Goal: Task Accomplishment & Management: Complete application form

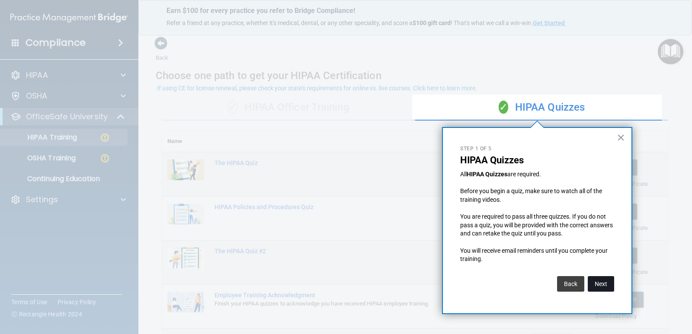
click at [609, 284] on button "Next" at bounding box center [601, 284] width 26 height 16
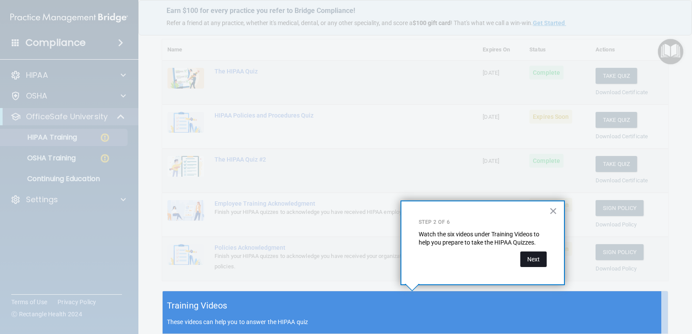
click at [524, 261] on button "Next" at bounding box center [533, 260] width 26 height 16
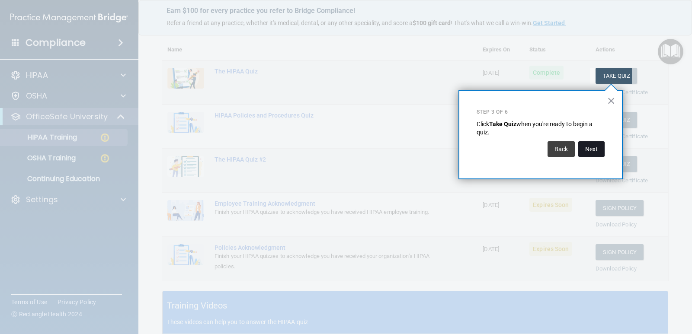
click at [601, 150] on button "Next" at bounding box center [591, 149] width 26 height 16
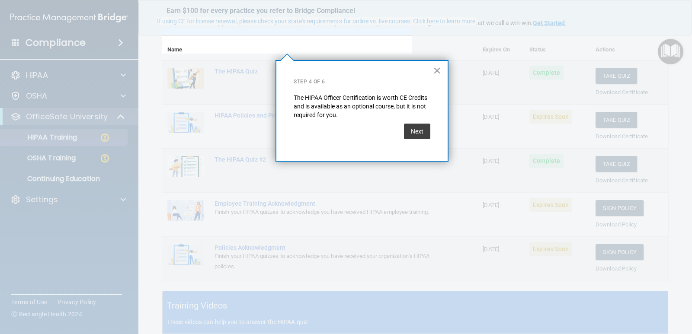
scroll to position [67, 0]
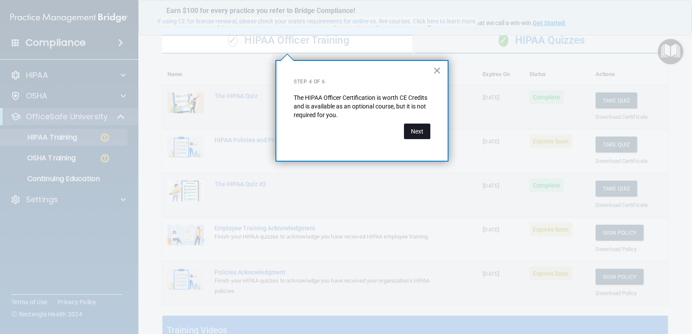
click at [422, 134] on button "Next" at bounding box center [417, 132] width 26 height 16
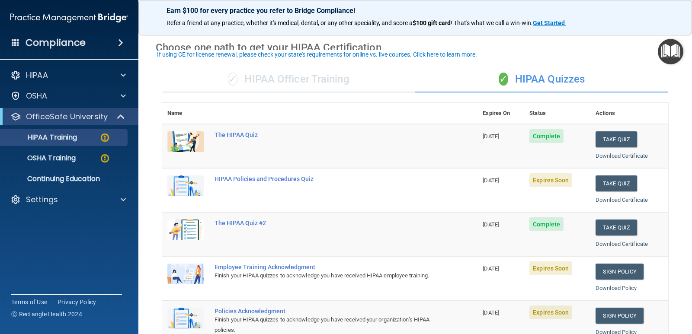
scroll to position [43, 0]
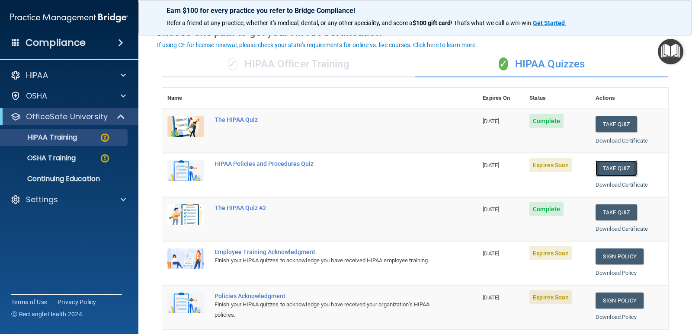
click at [607, 168] on button "Take Quiz" at bounding box center [616, 168] width 42 height 16
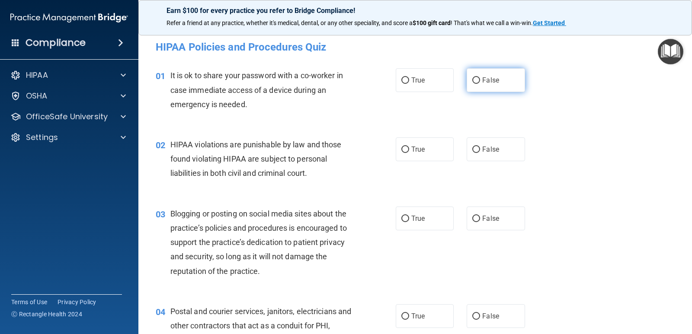
click at [472, 80] on input "False" at bounding box center [476, 80] width 8 height 6
radio input "true"
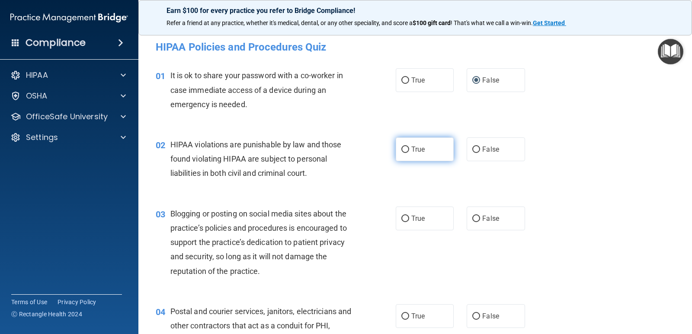
click at [403, 150] on input "True" at bounding box center [405, 150] width 8 height 6
radio input "true"
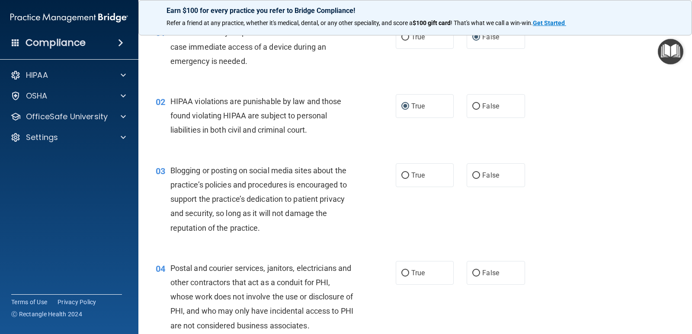
scroll to position [86, 0]
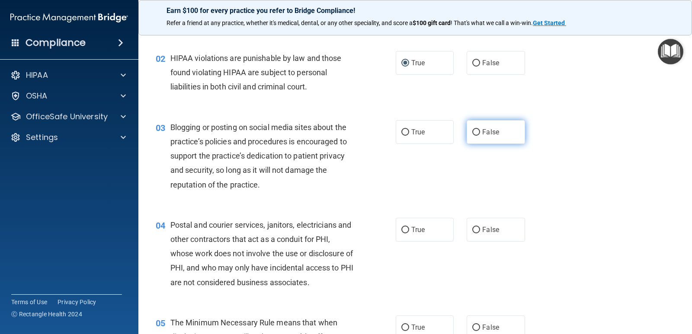
click at [472, 132] on input "False" at bounding box center [476, 132] width 8 height 6
radio input "true"
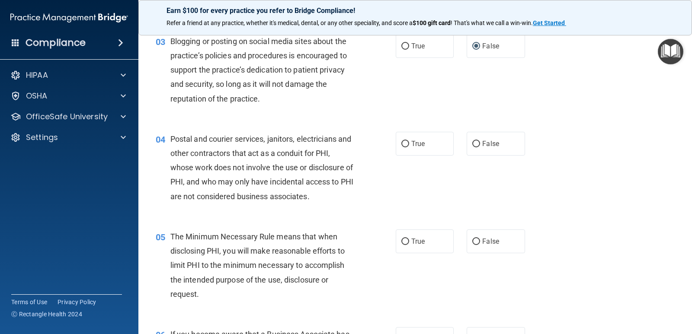
scroll to position [173, 0]
click at [402, 142] on input "True" at bounding box center [405, 144] width 8 height 6
radio input "true"
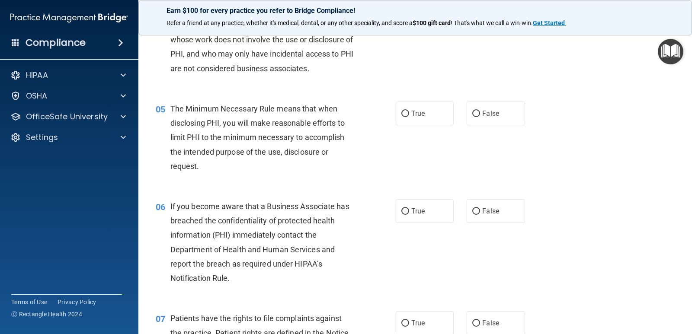
scroll to position [303, 0]
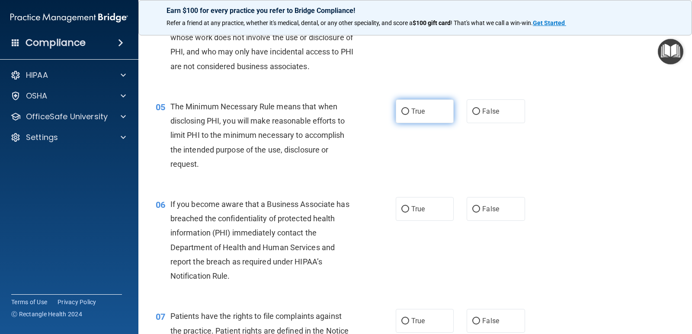
drag, startPoint x: 400, startPoint y: 109, endPoint x: 398, endPoint y: 122, distance: 13.1
click at [401, 109] on input "True" at bounding box center [405, 112] width 8 height 6
radio input "true"
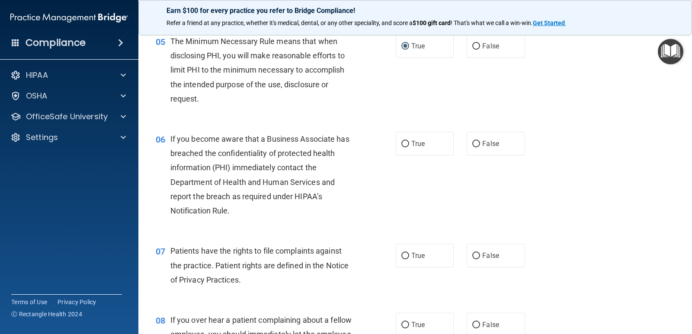
scroll to position [389, 0]
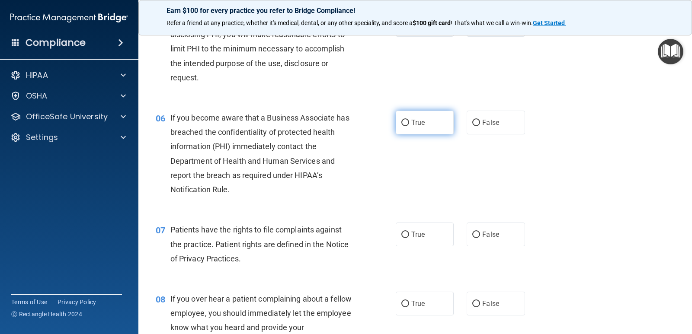
click at [405, 123] on input "True" at bounding box center [405, 123] width 8 height 6
radio input "true"
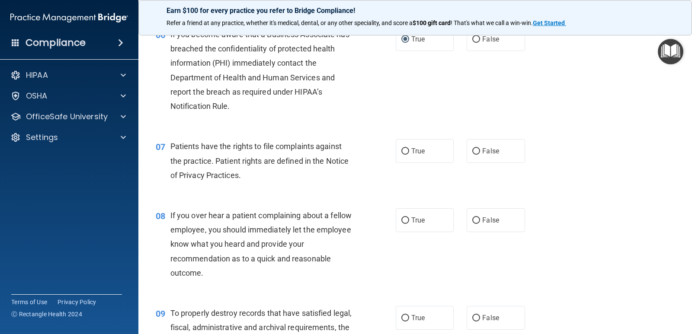
scroll to position [476, 0]
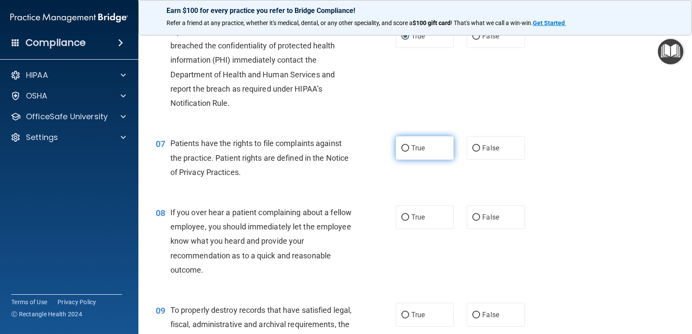
click at [397, 147] on label "True" at bounding box center [425, 148] width 58 height 24
click at [401, 147] on input "True" at bounding box center [405, 148] width 8 height 6
radio input "true"
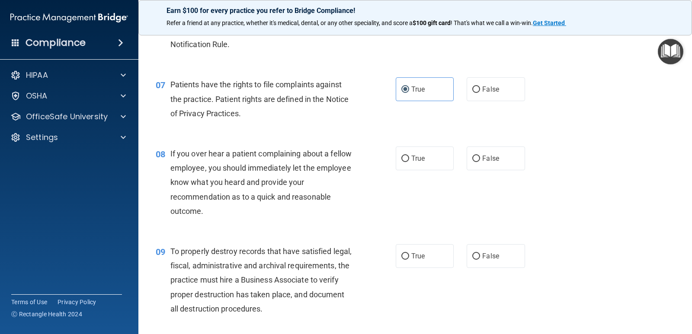
scroll to position [562, 0]
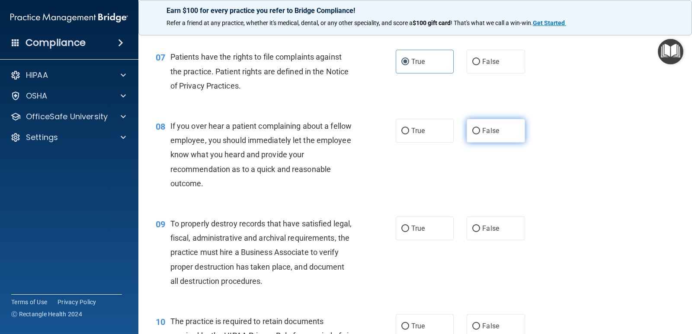
click at [472, 130] on input "False" at bounding box center [476, 131] width 8 height 6
radio input "true"
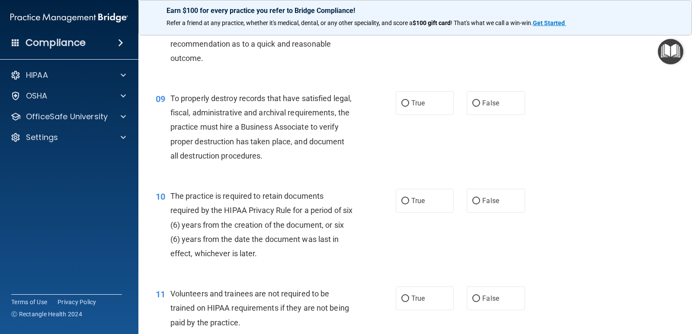
scroll to position [692, 0]
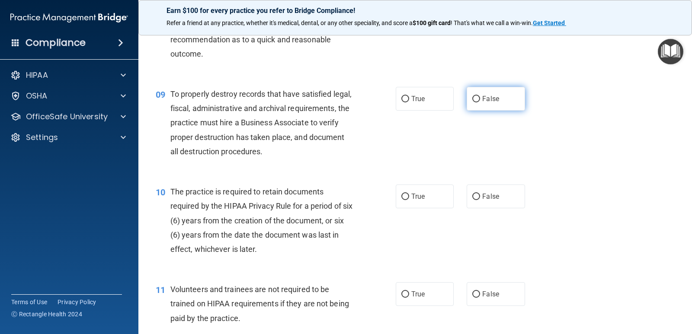
click at [472, 101] on input "False" at bounding box center [476, 99] width 8 height 6
radio input "true"
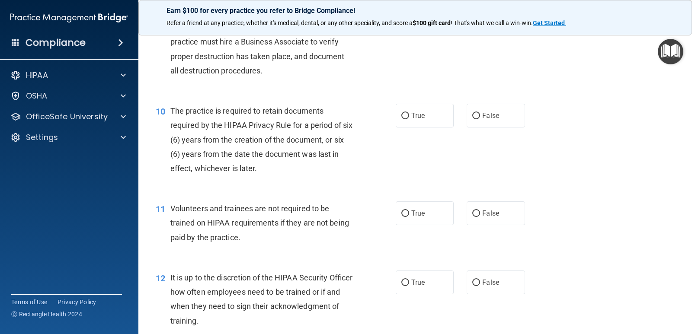
scroll to position [778, 0]
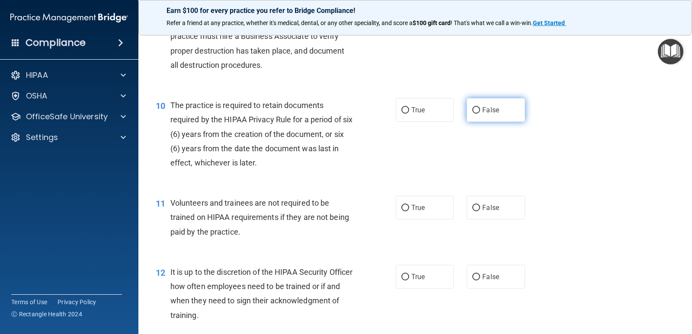
click at [474, 111] on input "False" at bounding box center [476, 110] width 8 height 6
radio input "true"
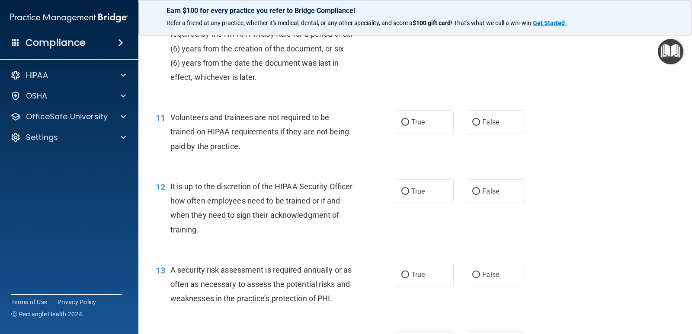
scroll to position [865, 0]
click at [472, 123] on input "False" at bounding box center [476, 121] width 8 height 6
radio input "true"
click at [472, 189] on input "False" at bounding box center [476, 191] width 8 height 6
radio input "true"
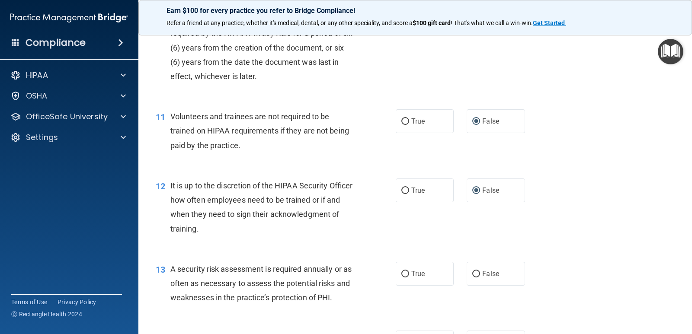
scroll to position [951, 0]
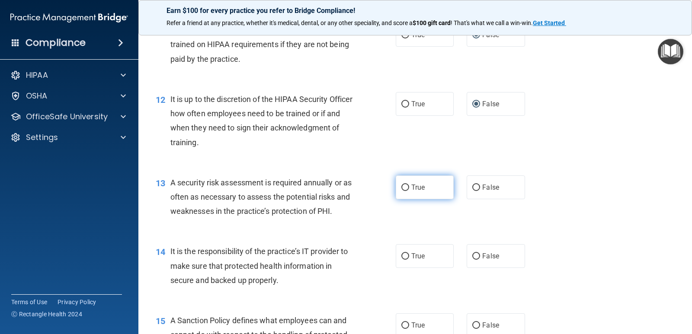
click at [401, 185] on input "True" at bounding box center [405, 188] width 8 height 6
radio input "true"
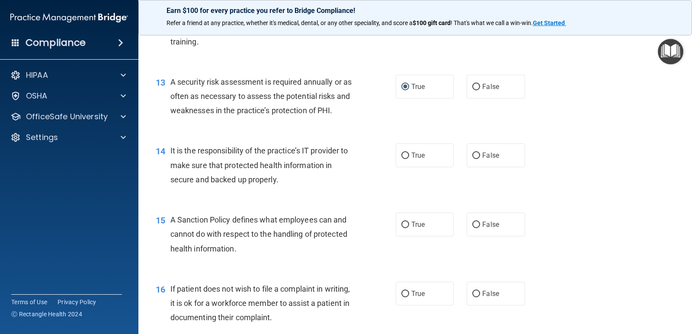
scroll to position [1081, 0]
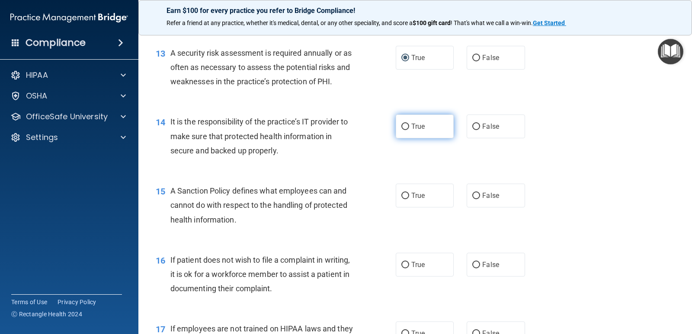
click at [403, 127] on input "True" at bounding box center [405, 127] width 8 height 6
radio input "true"
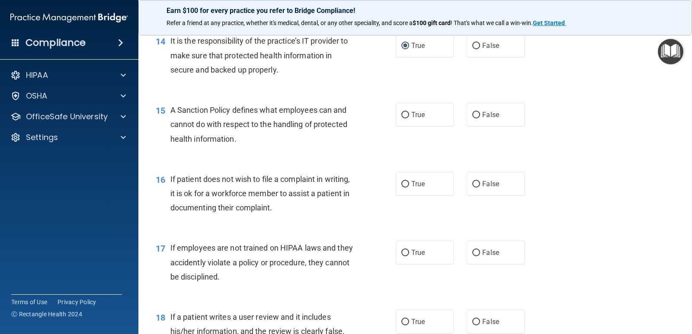
scroll to position [1167, 0]
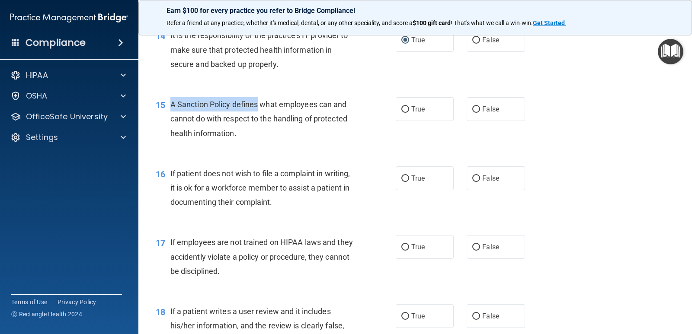
drag, startPoint x: 259, startPoint y: 106, endPoint x: 172, endPoint y: 104, distance: 86.5
click at [172, 104] on span "A Sanction Policy defines what employees can and cannot do with respect to the …" at bounding box center [258, 119] width 177 height 38
copy span "A Sanction Policy defines"
click at [339, 149] on div "15 A Sanction Policy defines what employees can and cannot do with respect to t…" at bounding box center [415, 120] width 532 height 69
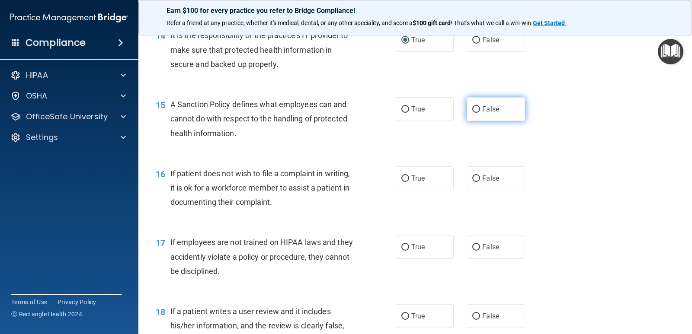
click at [472, 108] on input "False" at bounding box center [476, 109] width 8 height 6
radio input "true"
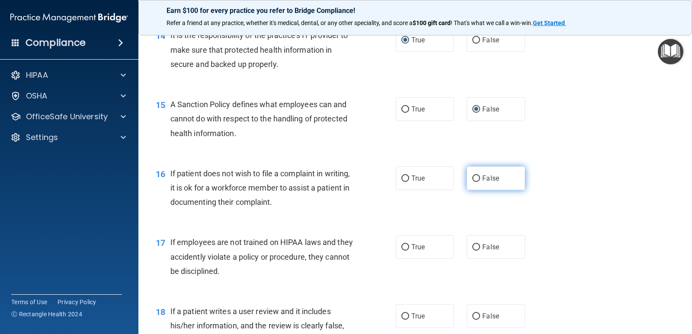
click at [472, 179] on input "False" at bounding box center [476, 179] width 8 height 6
radio input "true"
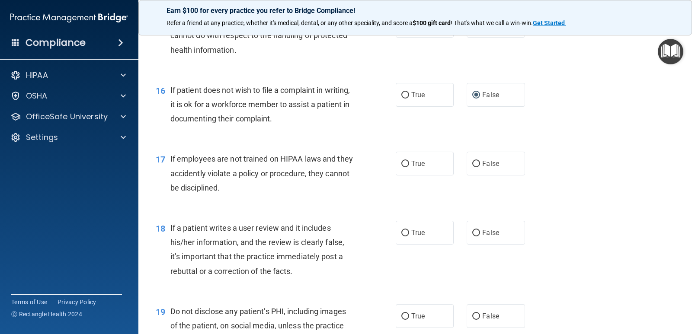
scroll to position [1254, 0]
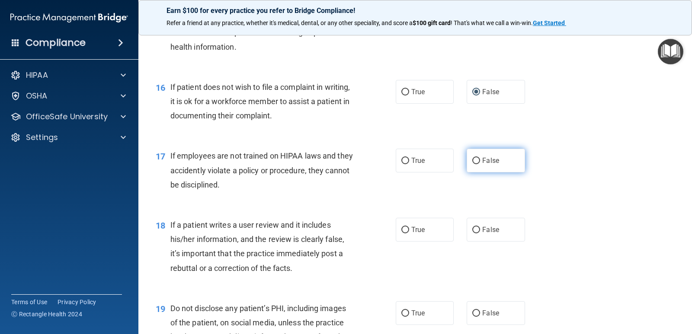
click at [472, 164] on input "False" at bounding box center [476, 161] width 8 height 6
radio input "true"
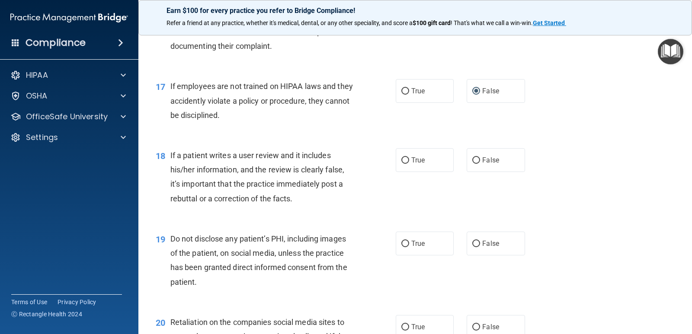
scroll to position [1340, 0]
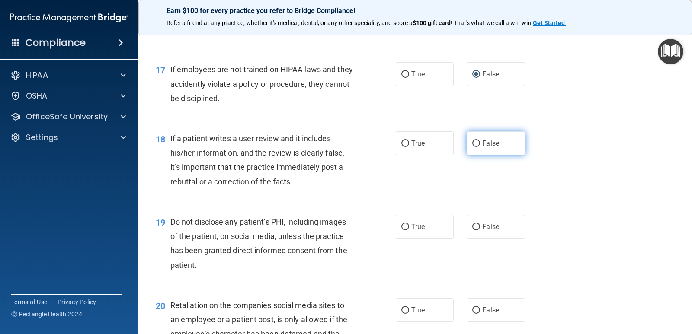
click at [473, 145] on input "False" at bounding box center [476, 144] width 8 height 6
radio input "true"
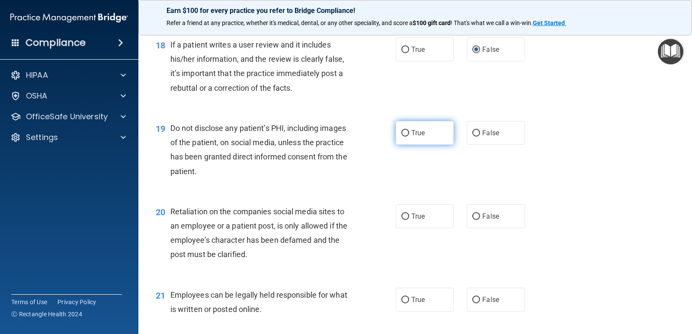
scroll to position [1470, 0]
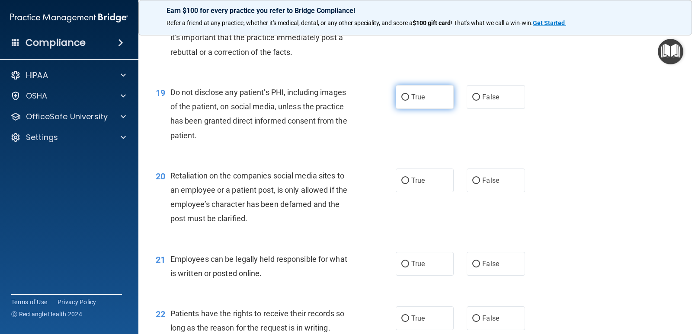
click at [404, 101] on label "True" at bounding box center [425, 97] width 58 height 24
click at [404, 101] on input "True" at bounding box center [405, 97] width 8 height 6
radio input "true"
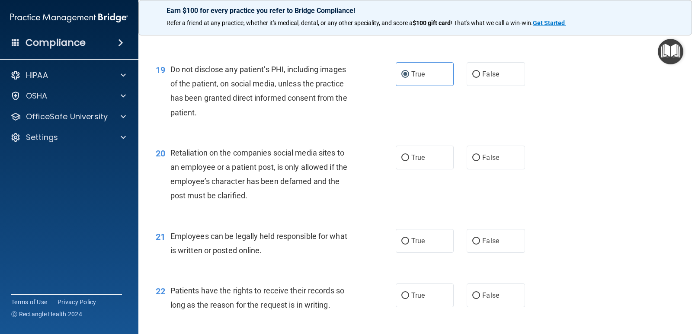
scroll to position [1513, 0]
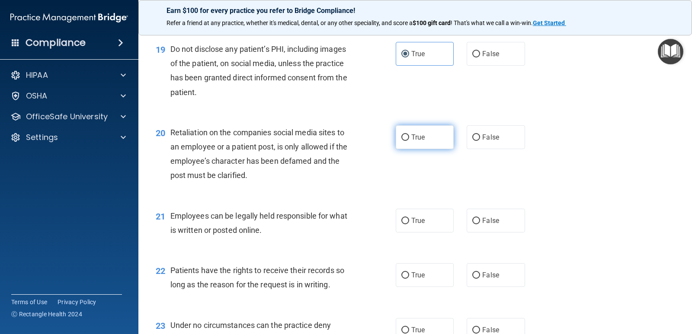
click at [401, 135] on input "True" at bounding box center [405, 137] width 8 height 6
radio input "true"
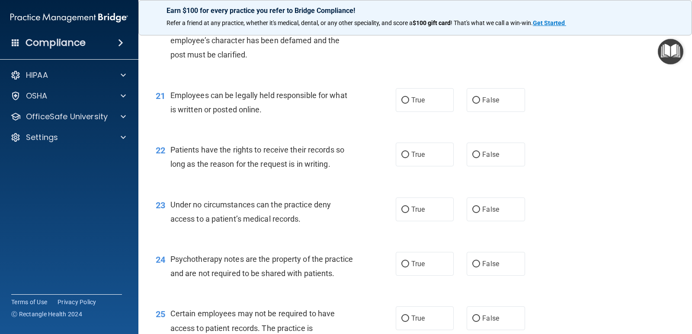
scroll to position [1643, 0]
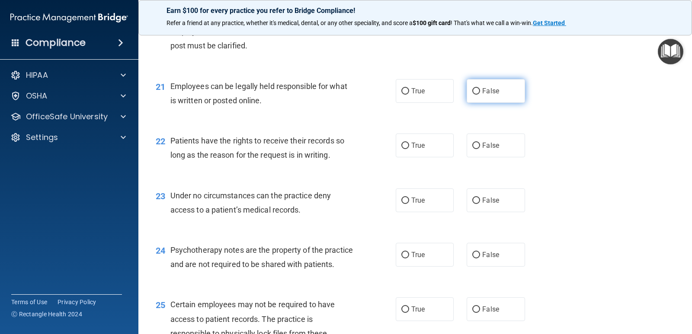
click at [472, 95] on label "False" at bounding box center [496, 91] width 58 height 24
click at [472, 95] on input "False" at bounding box center [476, 91] width 8 height 6
radio input "true"
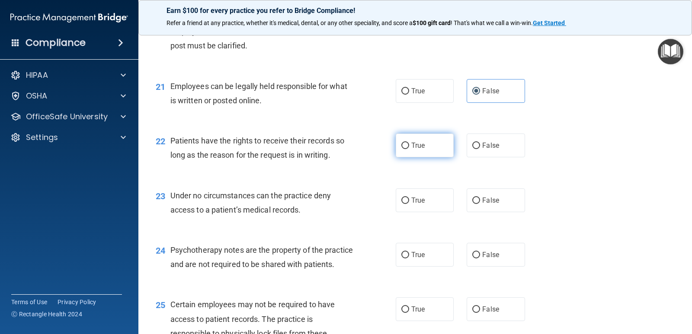
click at [401, 145] on input "True" at bounding box center [405, 146] width 8 height 6
radio input "true"
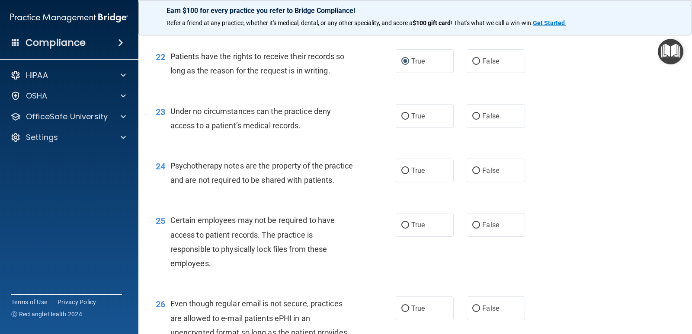
scroll to position [1729, 0]
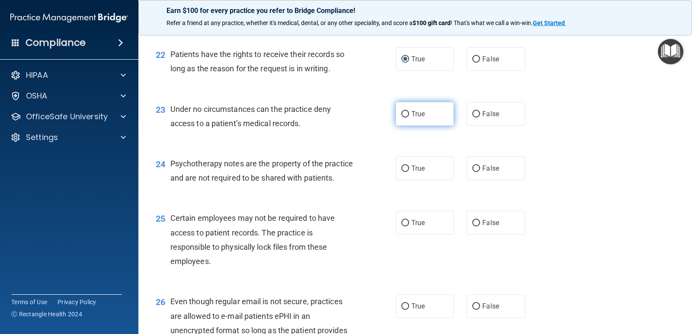
click at [403, 115] on input "True" at bounding box center [405, 114] width 8 height 6
radio input "true"
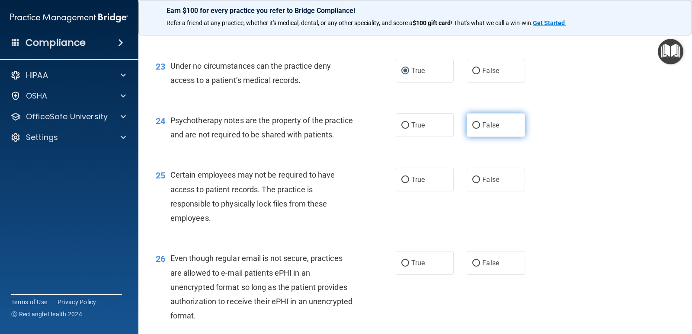
click at [474, 125] on input "False" at bounding box center [476, 125] width 8 height 6
radio input "true"
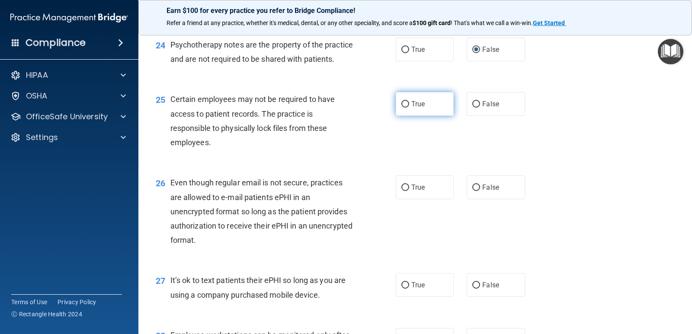
scroll to position [1859, 0]
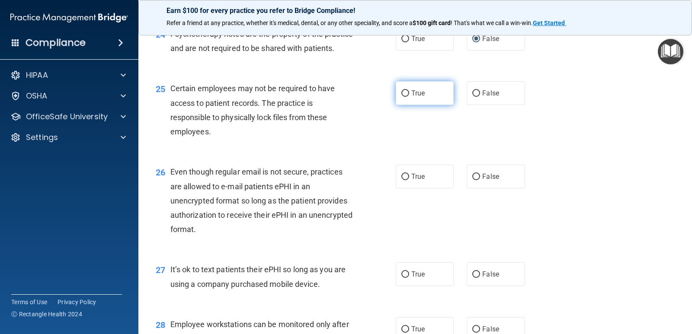
click at [402, 97] on input "True" at bounding box center [405, 93] width 8 height 6
radio input "true"
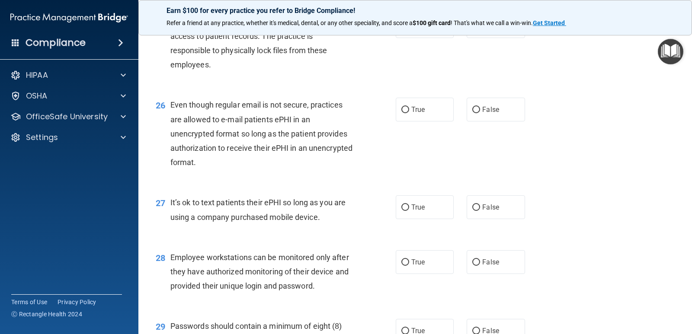
scroll to position [1946, 0]
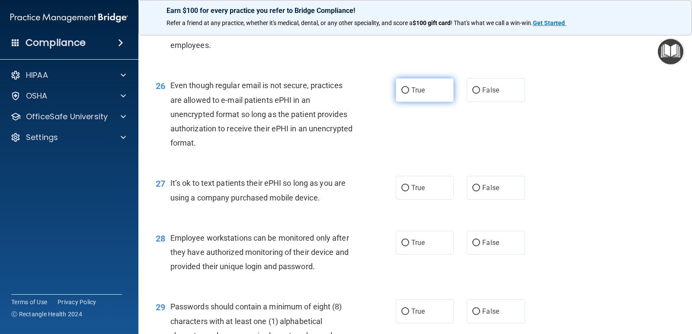
click at [405, 94] on input "True" at bounding box center [405, 90] width 8 height 6
radio input "true"
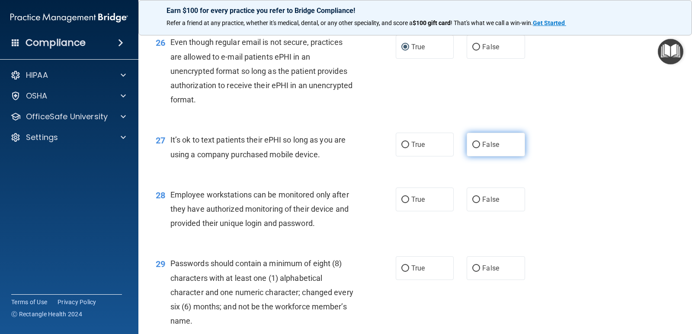
click at [472, 148] on input "False" at bounding box center [476, 145] width 8 height 6
radio input "true"
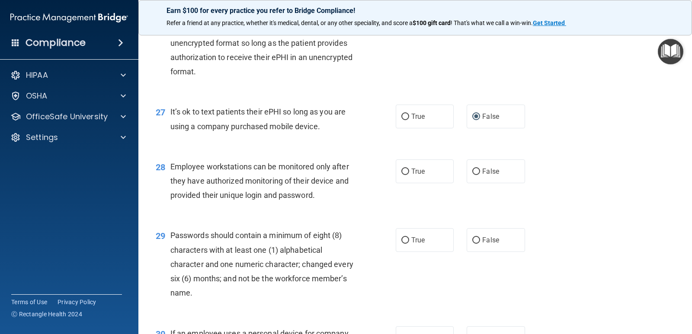
scroll to position [2032, 0]
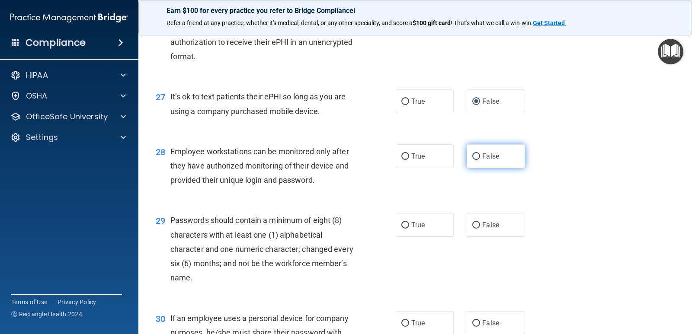
click at [472, 160] on input "False" at bounding box center [476, 156] width 8 height 6
radio input "true"
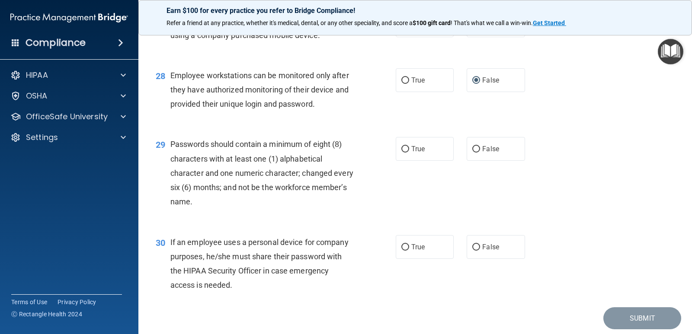
scroll to position [2119, 0]
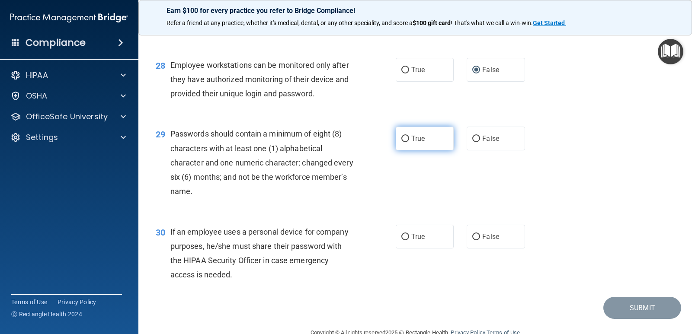
click at [402, 142] on input "True" at bounding box center [405, 139] width 8 height 6
radio input "true"
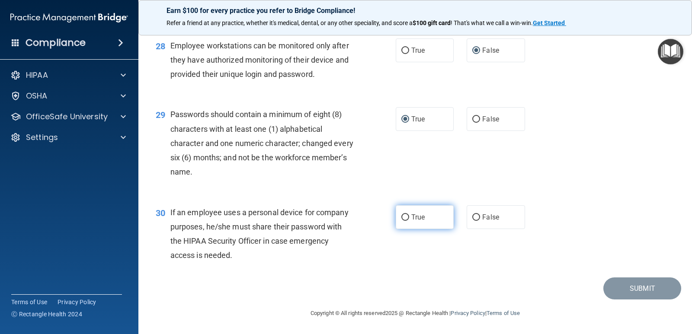
click at [404, 215] on input "True" at bounding box center [405, 217] width 8 height 6
radio input "true"
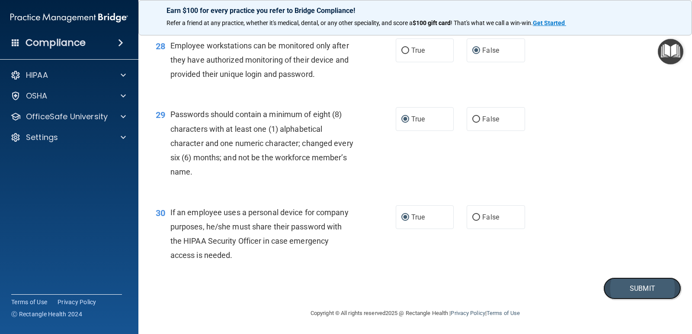
click at [636, 289] on button "Submit" at bounding box center [642, 289] width 78 height 22
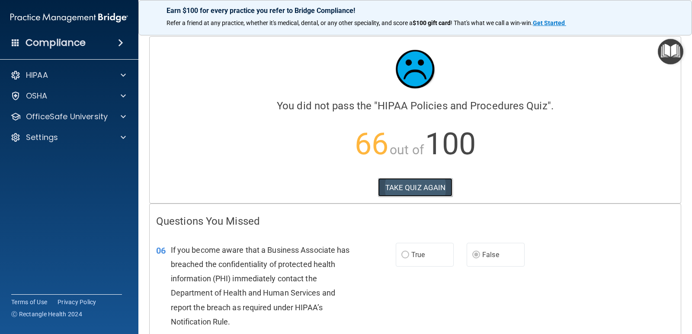
click at [407, 178] on button "TAKE QUIZ AGAIN" at bounding box center [415, 187] width 75 height 19
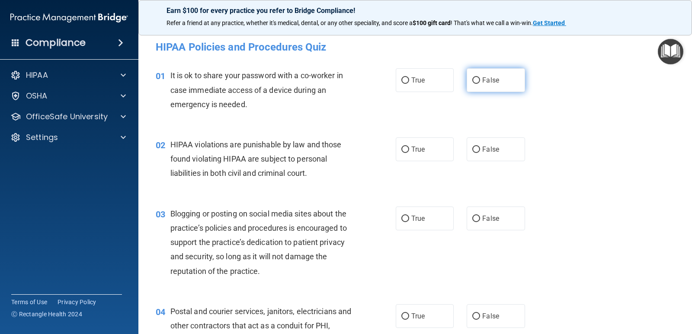
click at [473, 81] on input "False" at bounding box center [476, 80] width 8 height 6
radio input "true"
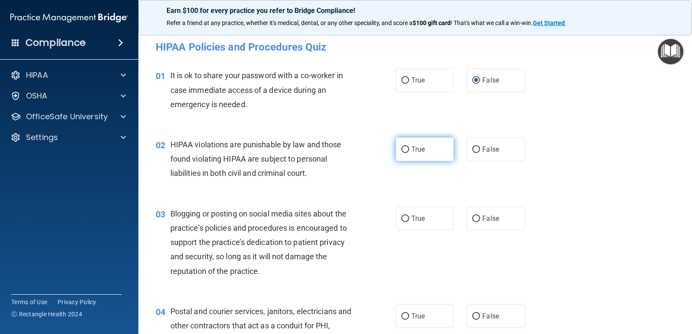
click at [403, 150] on input "True" at bounding box center [405, 150] width 8 height 6
radio input "true"
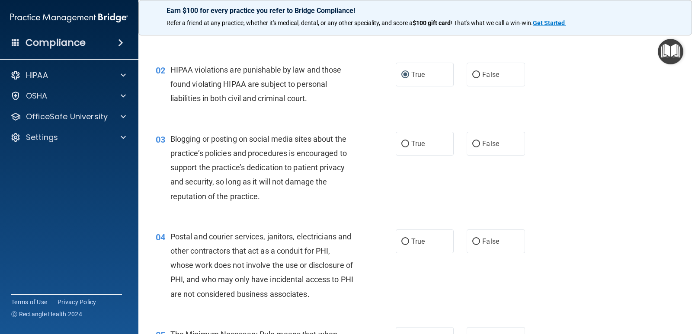
scroll to position [86, 0]
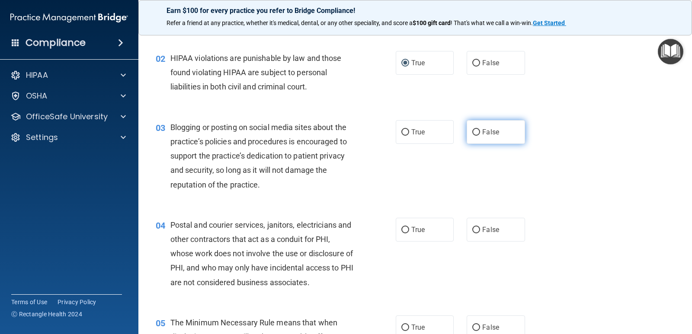
click at [476, 130] on input "False" at bounding box center [476, 132] width 8 height 6
radio input "true"
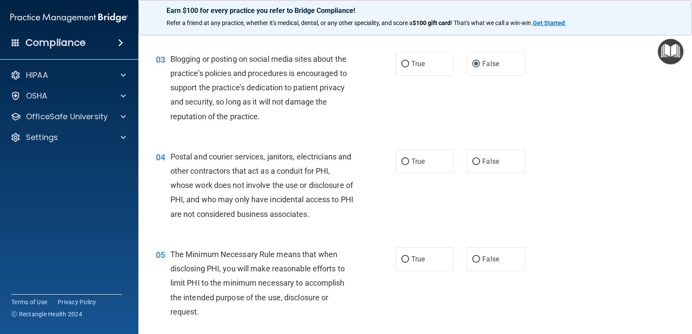
scroll to position [173, 0]
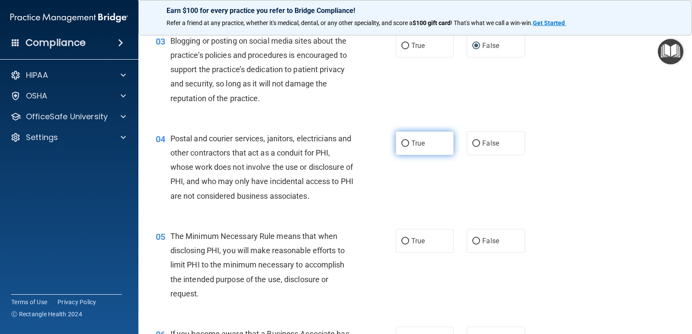
click at [401, 141] on input "True" at bounding box center [405, 144] width 8 height 6
radio input "true"
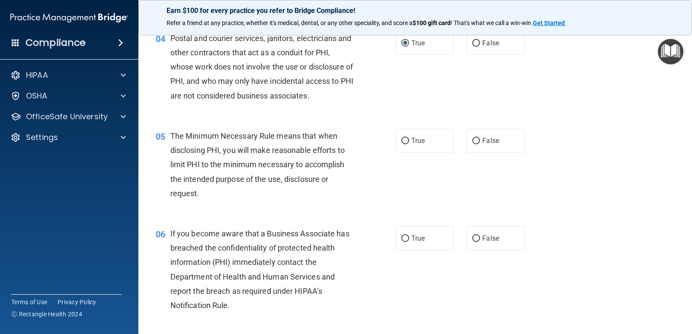
scroll to position [303, 0]
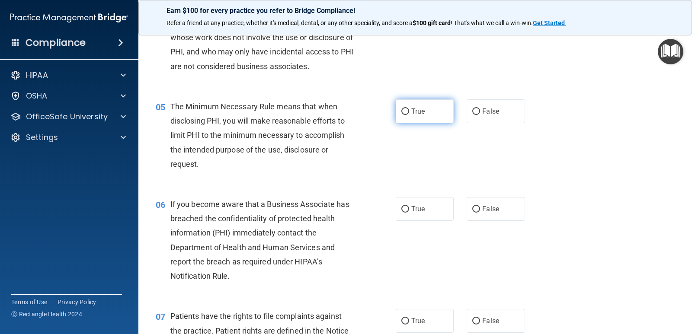
click at [403, 112] on input "True" at bounding box center [405, 112] width 8 height 6
radio input "true"
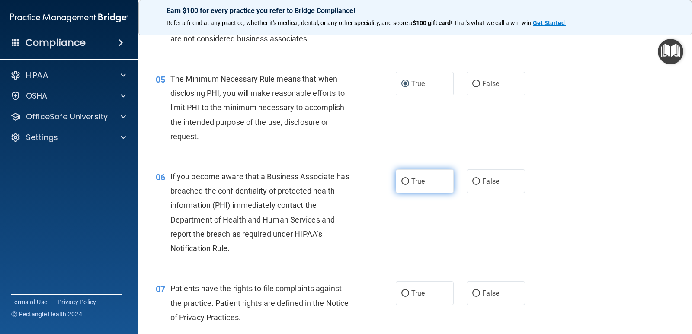
scroll to position [346, 0]
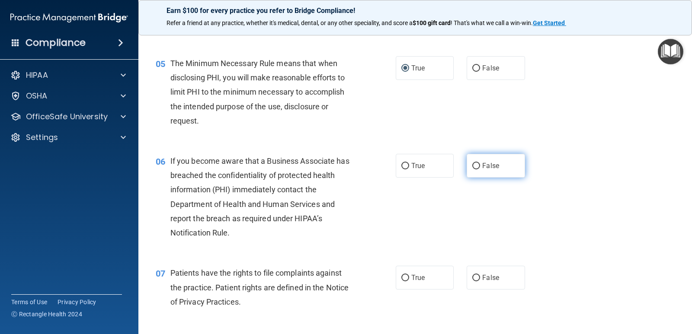
click at [472, 166] on input "False" at bounding box center [476, 166] width 8 height 6
radio input "true"
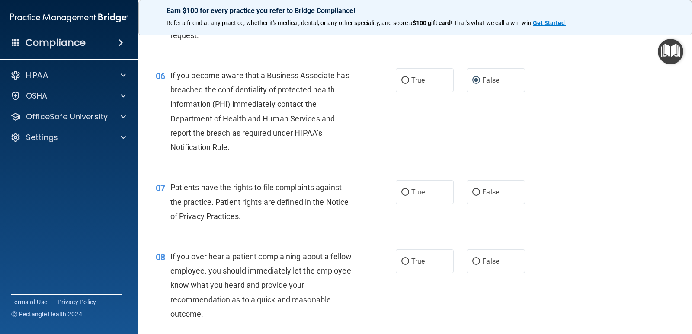
scroll to position [432, 0]
click at [403, 194] on input "True" at bounding box center [405, 192] width 8 height 6
radio input "true"
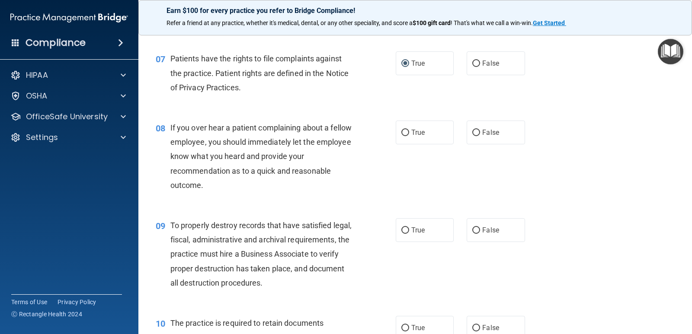
scroll to position [519, 0]
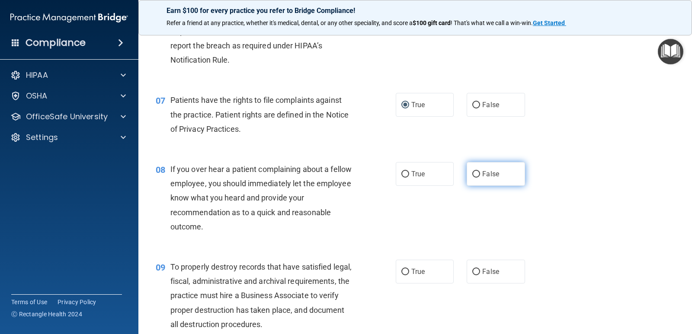
click at [472, 176] on input "False" at bounding box center [476, 174] width 8 height 6
radio input "true"
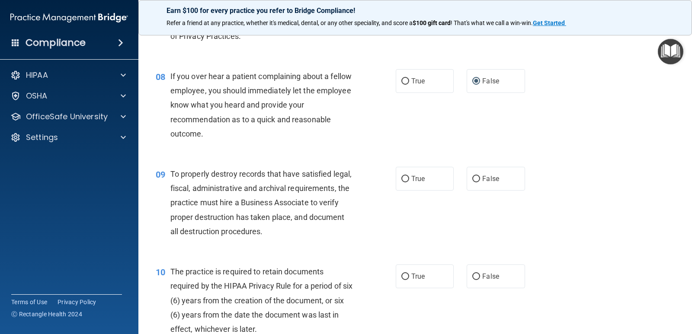
scroll to position [649, 0]
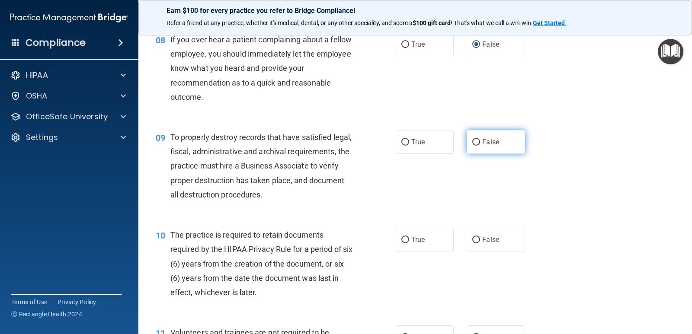
click at [473, 139] on input "False" at bounding box center [476, 142] width 8 height 6
radio input "true"
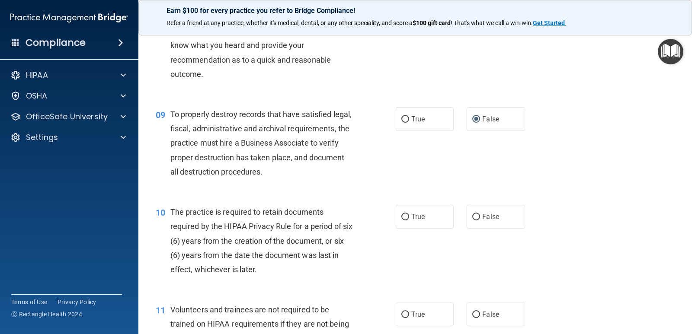
scroll to position [692, 0]
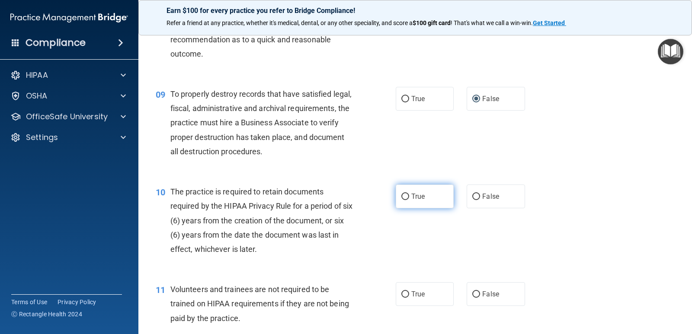
click at [401, 196] on input "True" at bounding box center [405, 197] width 8 height 6
radio input "true"
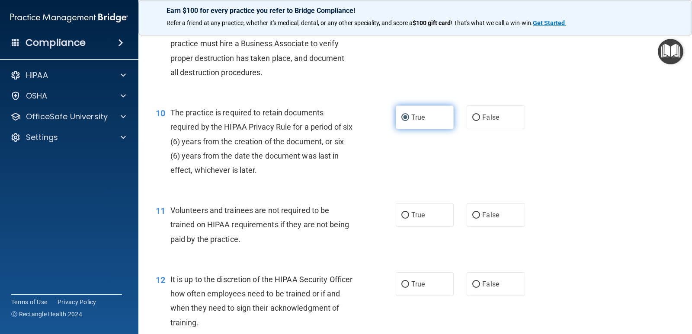
scroll to position [778, 0]
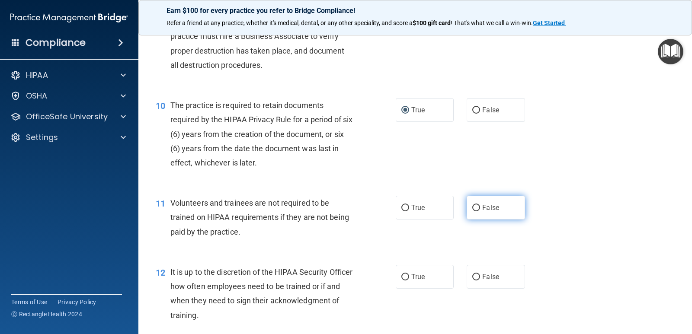
click at [474, 205] on input "False" at bounding box center [476, 208] width 8 height 6
radio input "true"
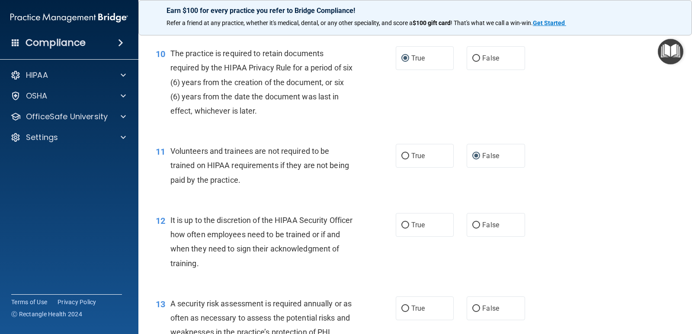
scroll to position [865, 0]
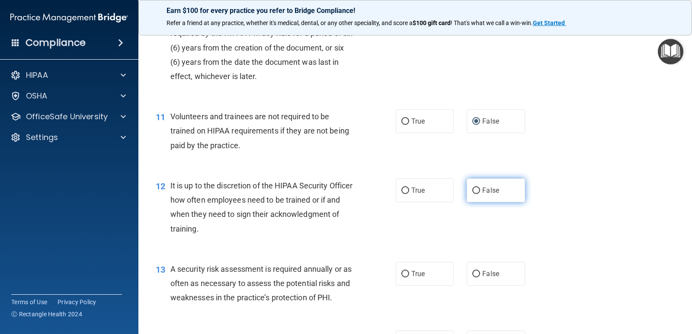
click at [472, 192] on input "False" at bounding box center [476, 191] width 8 height 6
radio input "true"
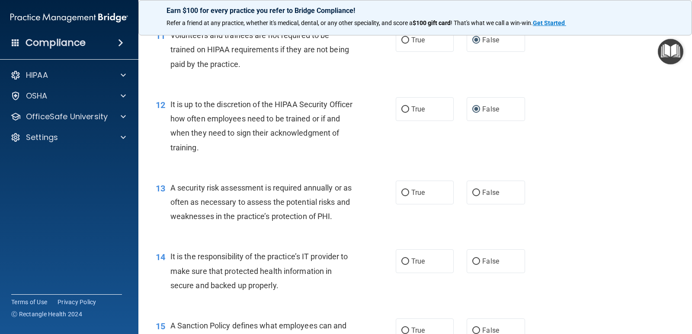
scroll to position [951, 0]
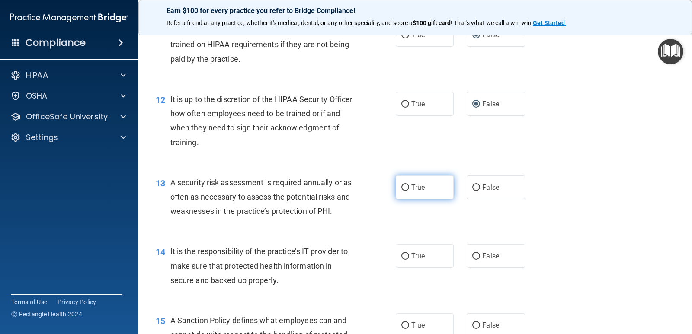
click at [401, 185] on input "True" at bounding box center [405, 188] width 8 height 6
radio input "true"
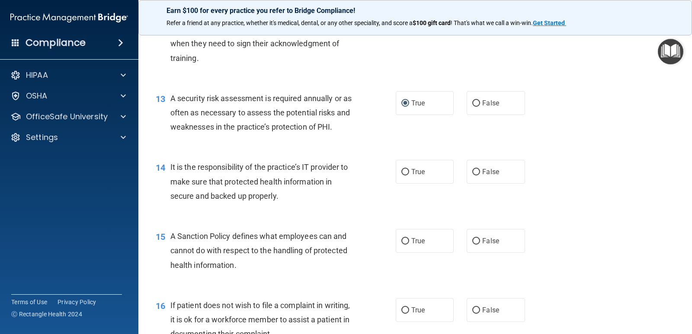
scroll to position [1038, 0]
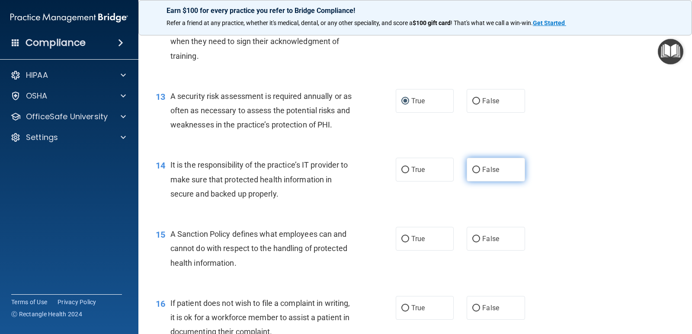
click at [473, 169] on input "False" at bounding box center [476, 170] width 8 height 6
radio input "true"
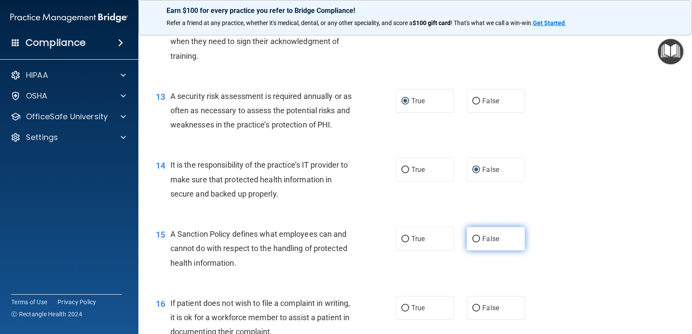
click at [472, 240] on input "False" at bounding box center [476, 239] width 8 height 6
radio input "true"
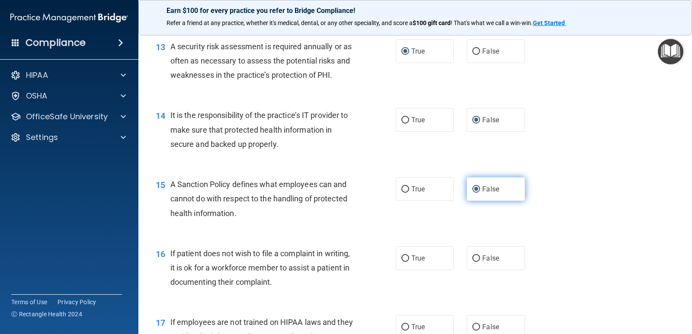
scroll to position [1124, 0]
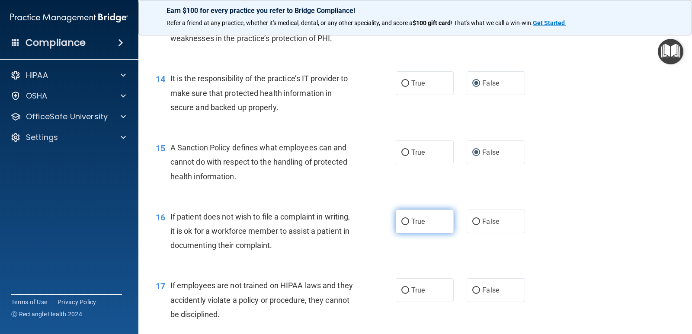
click at [404, 223] on input "True" at bounding box center [405, 222] width 8 height 6
radio input "true"
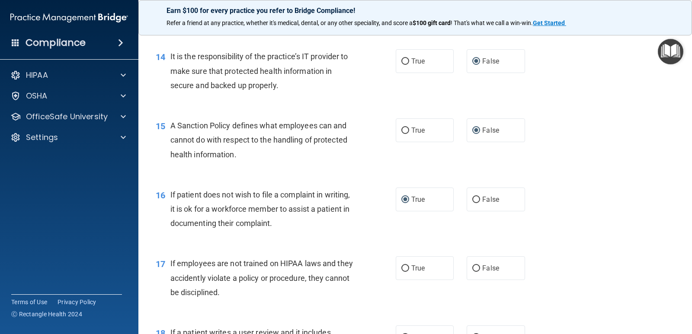
scroll to position [1167, 0]
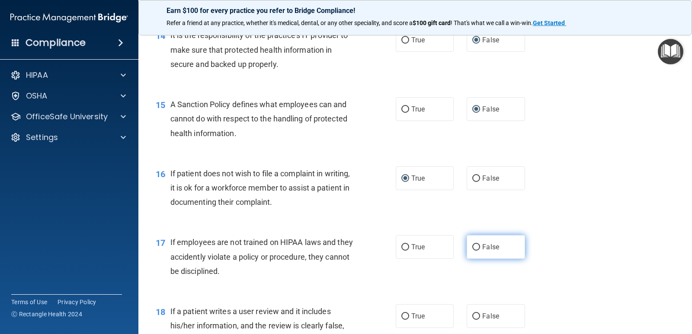
click at [472, 248] on input "False" at bounding box center [476, 247] width 8 height 6
radio input "true"
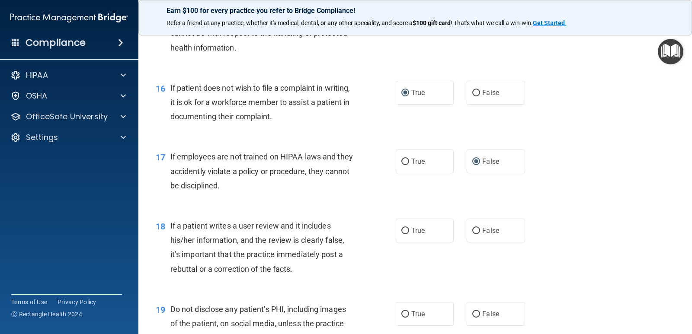
scroll to position [1254, 0]
click at [472, 227] on input "False" at bounding box center [476, 230] width 8 height 6
radio input "true"
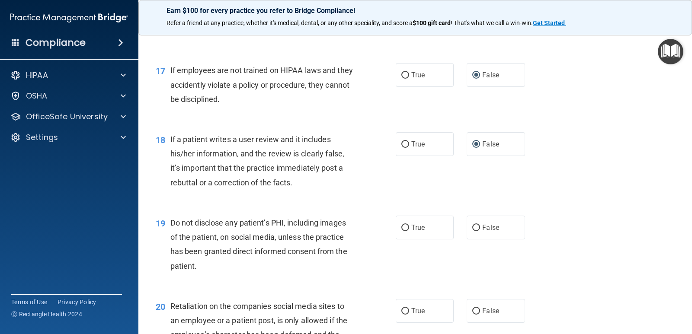
scroll to position [1340, 0]
click at [406, 227] on input "True" at bounding box center [405, 227] width 8 height 6
radio input "true"
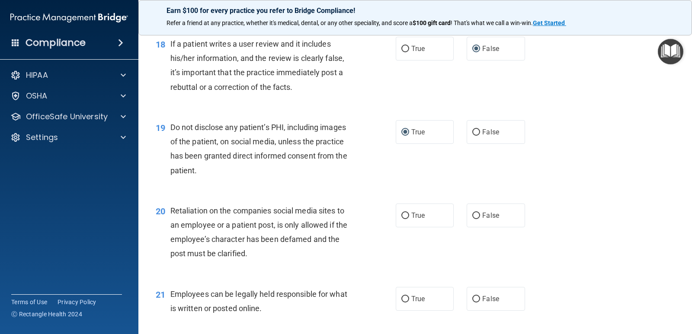
scroll to position [1470, 0]
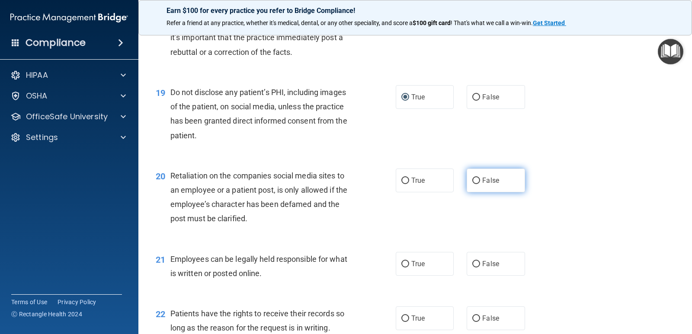
click at [472, 182] on input "False" at bounding box center [476, 181] width 8 height 6
radio input "true"
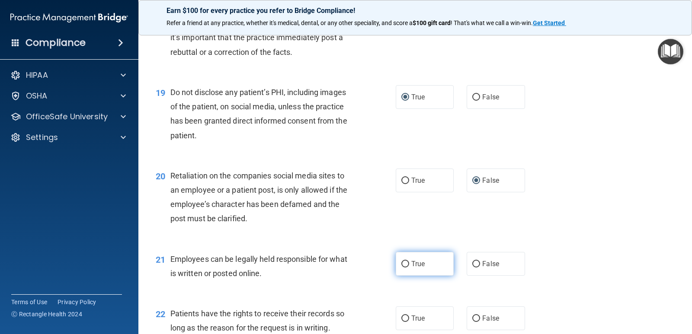
click at [401, 265] on input "True" at bounding box center [405, 264] width 8 height 6
radio input "true"
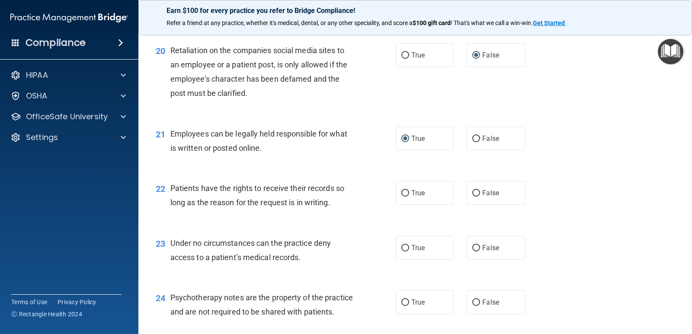
scroll to position [1600, 0]
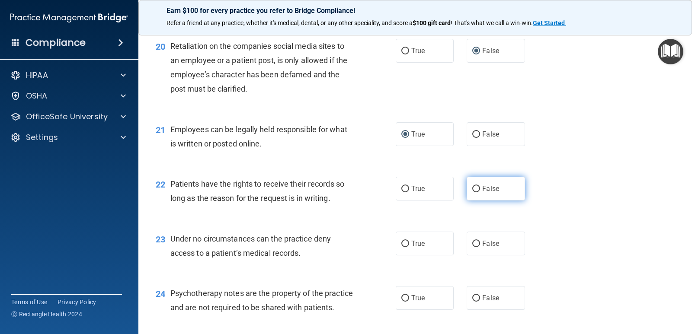
click at [472, 188] on input "False" at bounding box center [476, 189] width 8 height 6
radio input "true"
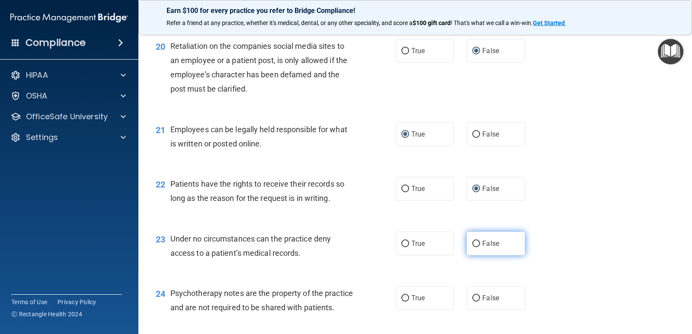
click at [472, 245] on input "False" at bounding box center [476, 244] width 8 height 6
radio input "true"
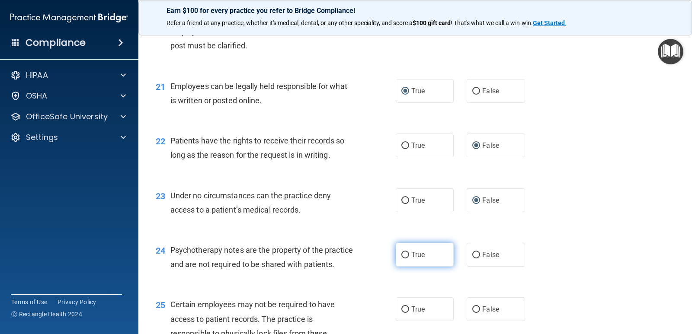
click at [405, 256] on input "True" at bounding box center [405, 255] width 8 height 6
radio input "true"
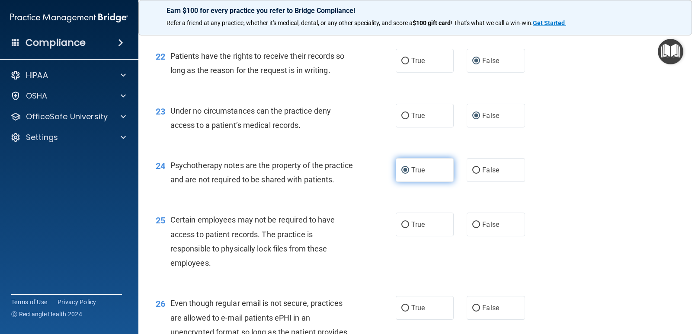
scroll to position [1729, 0]
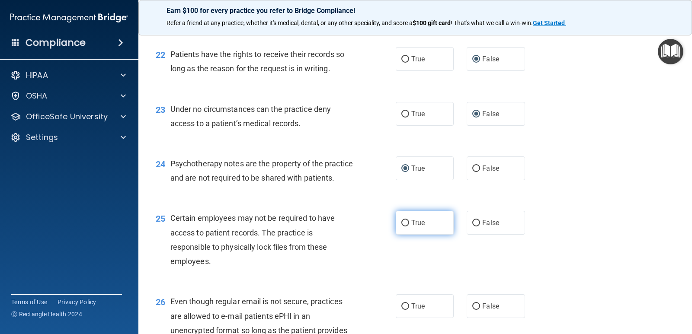
click at [403, 227] on input "True" at bounding box center [405, 223] width 8 height 6
radio input "true"
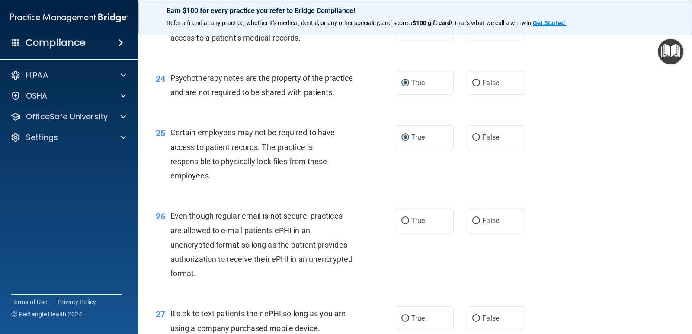
scroll to position [1816, 0]
click at [401, 224] on input "True" at bounding box center [405, 220] width 8 height 6
radio input "true"
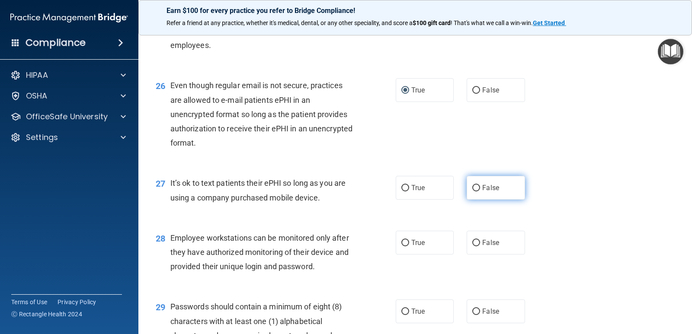
click at [476, 192] on input "False" at bounding box center [476, 188] width 8 height 6
radio input "true"
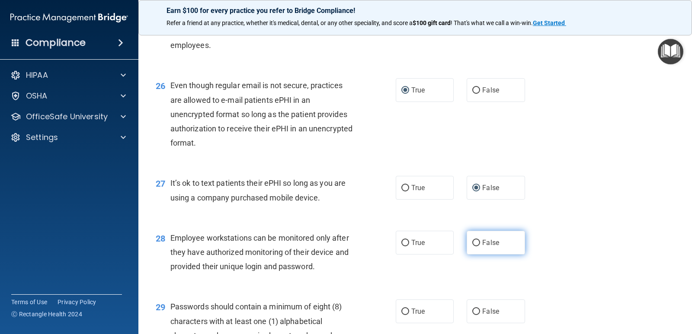
click at [472, 246] on input "False" at bounding box center [476, 243] width 8 height 6
radio input "true"
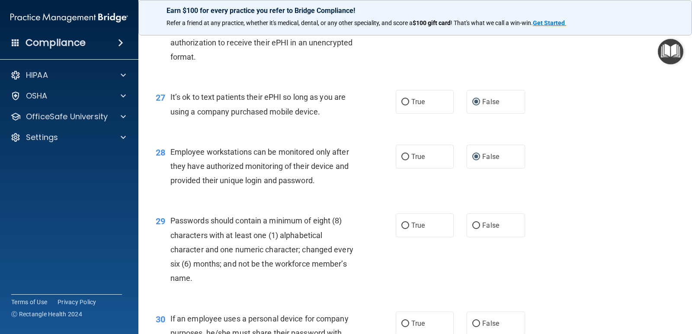
scroll to position [2032, 0]
click at [401, 229] on input "True" at bounding box center [405, 225] width 8 height 6
radio input "true"
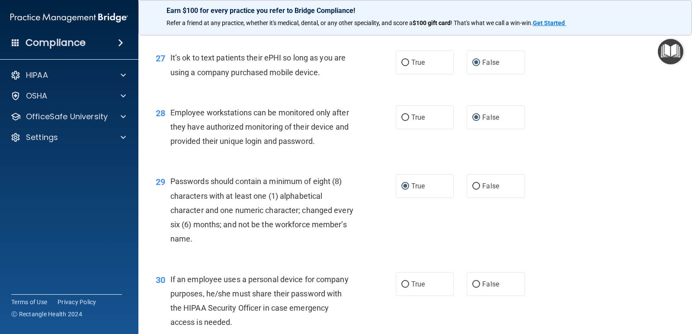
scroll to position [2119, 0]
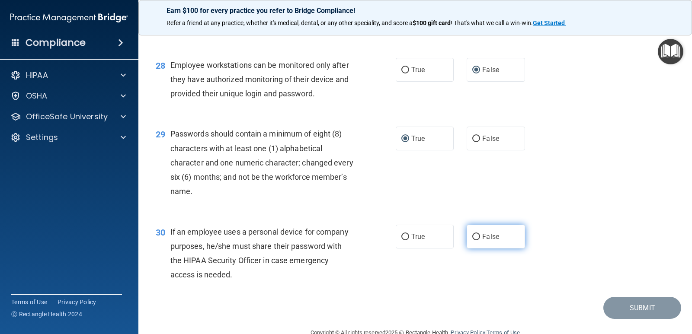
click at [472, 240] on input "False" at bounding box center [476, 237] width 8 height 6
radio input "true"
click at [624, 319] on button "Submit" at bounding box center [642, 308] width 78 height 22
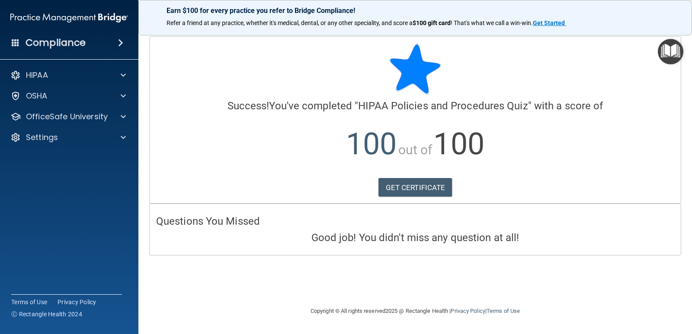
click at [668, 54] on img "Open Resource Center" at bounding box center [671, 52] width 26 height 26
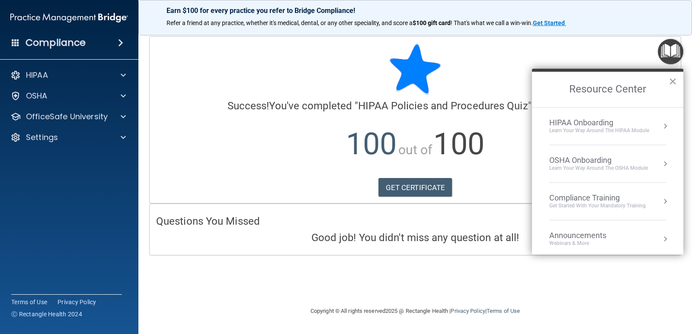
click at [610, 201] on div "Compliance Training" at bounding box center [597, 198] width 96 height 10
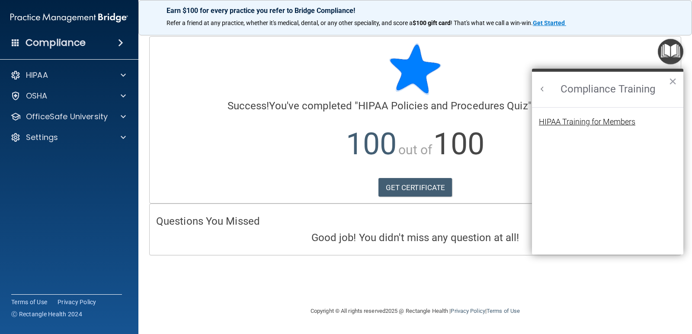
click at [593, 119] on div "HIPAA Training for Members" at bounding box center [587, 122] width 96 height 8
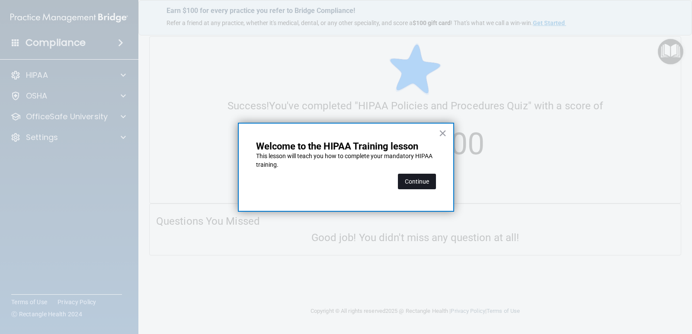
click at [413, 177] on button "Continue" at bounding box center [417, 182] width 38 height 16
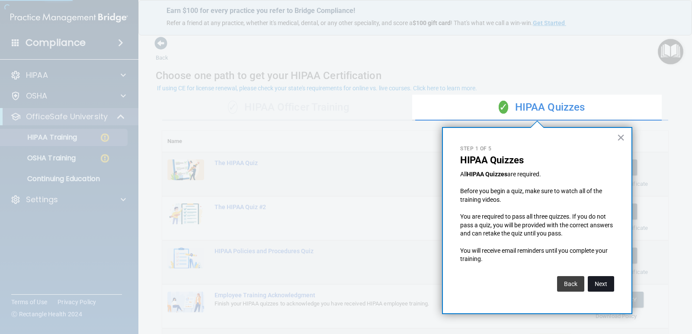
click at [603, 280] on button "Next" at bounding box center [601, 284] width 26 height 16
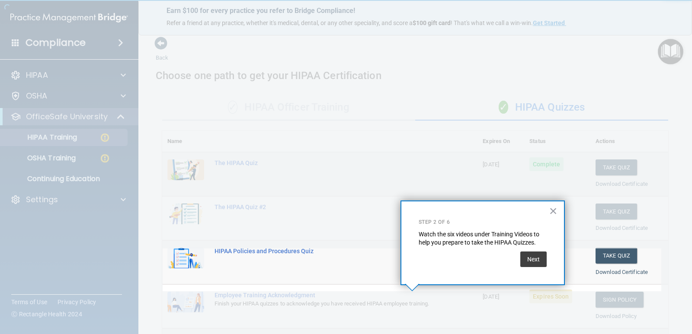
scroll to position [92, 0]
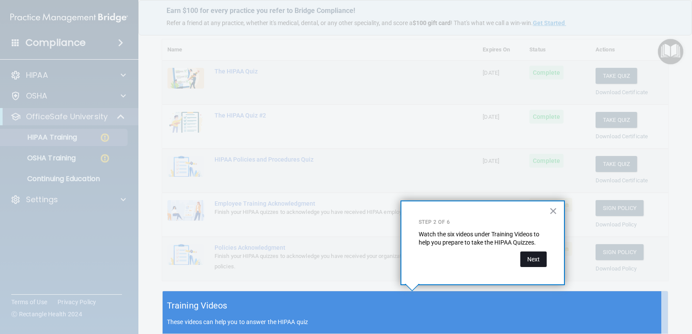
click at [534, 265] on button "Next" at bounding box center [533, 260] width 26 height 16
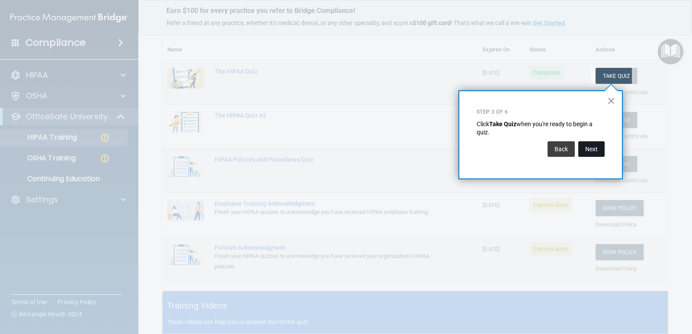
click at [589, 144] on button "Next" at bounding box center [591, 149] width 26 height 16
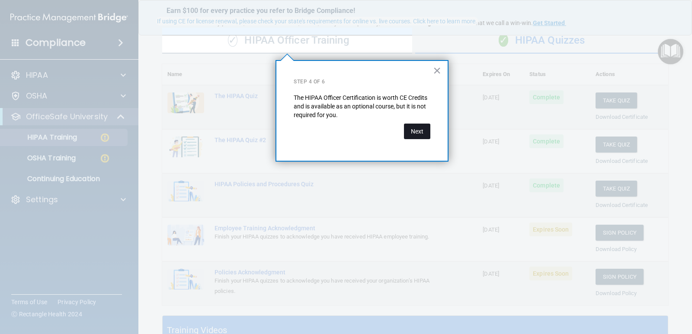
click at [427, 131] on button "Next" at bounding box center [417, 132] width 26 height 16
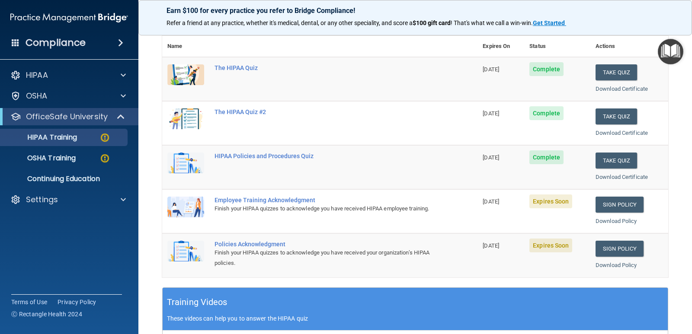
scroll to position [153, 0]
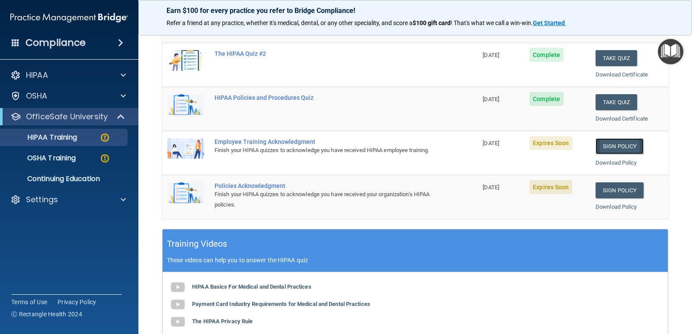
click at [601, 144] on link "Sign Policy" at bounding box center [619, 146] width 48 height 16
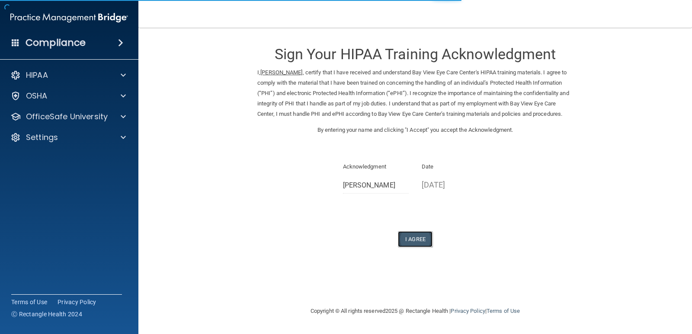
click at [418, 247] on button "I Agree" at bounding box center [415, 239] width 35 height 16
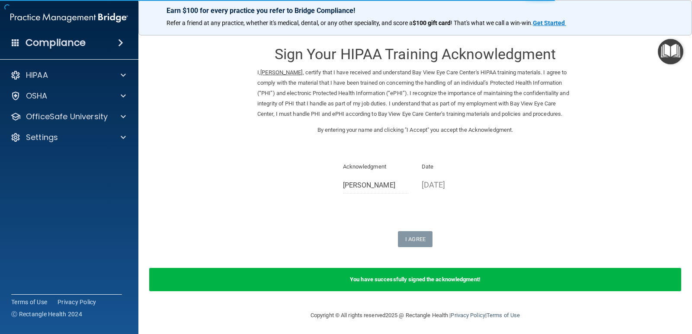
scroll to position [13, 0]
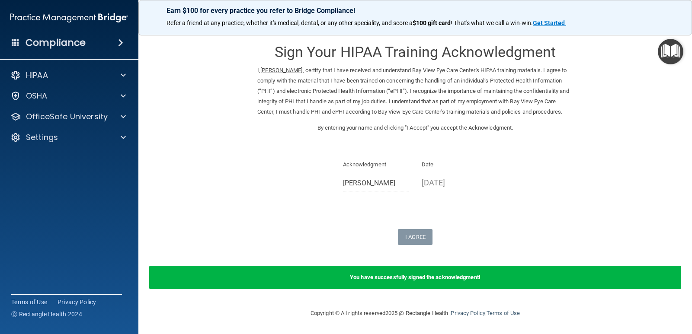
click at [672, 54] on img "Open Resource Center" at bounding box center [671, 52] width 26 height 26
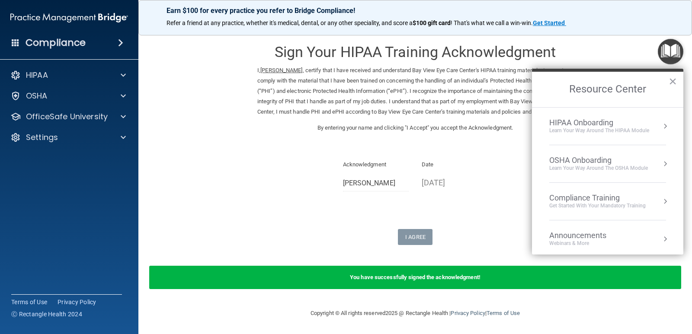
click at [620, 194] on div "Compliance Training" at bounding box center [597, 198] width 96 height 10
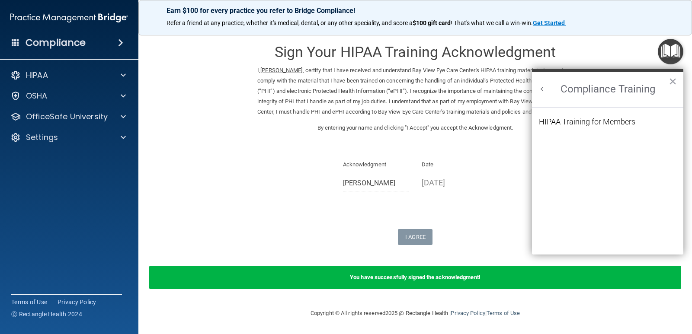
scroll to position [0, 0]
click at [618, 123] on div "HIPAA Training for Members" at bounding box center [587, 122] width 96 height 8
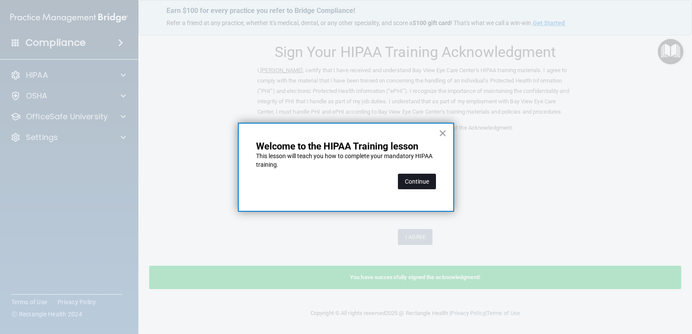
click at [419, 182] on button "Continue" at bounding box center [417, 182] width 38 height 16
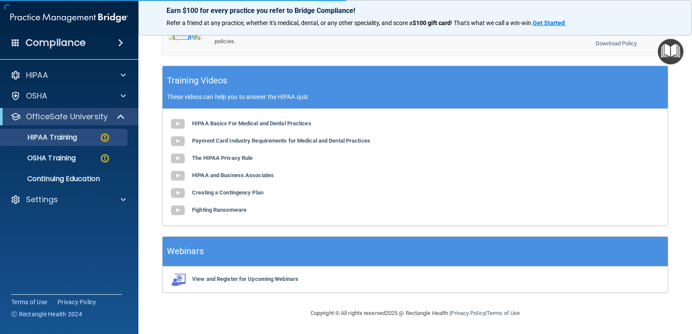
scroll to position [67, 0]
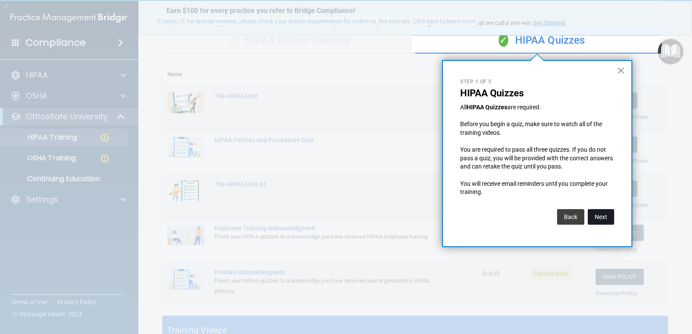
click at [608, 217] on button "Next" at bounding box center [601, 217] width 26 height 16
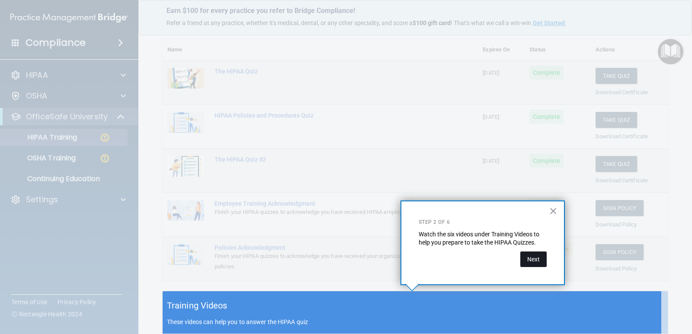
click at [532, 257] on button "Next" at bounding box center [533, 260] width 26 height 16
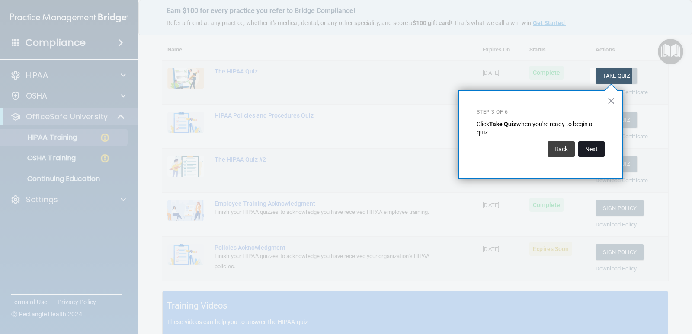
click at [584, 156] on button "Next" at bounding box center [591, 149] width 26 height 16
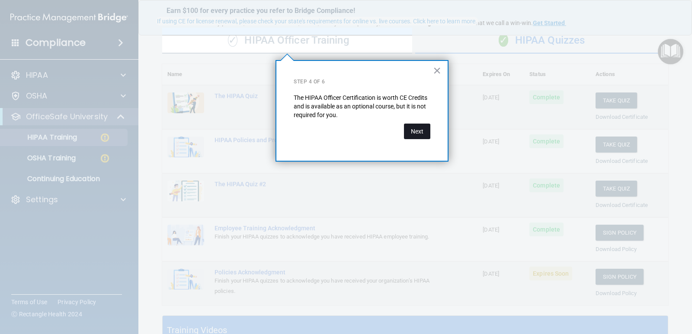
click at [415, 131] on button "Next" at bounding box center [417, 132] width 26 height 16
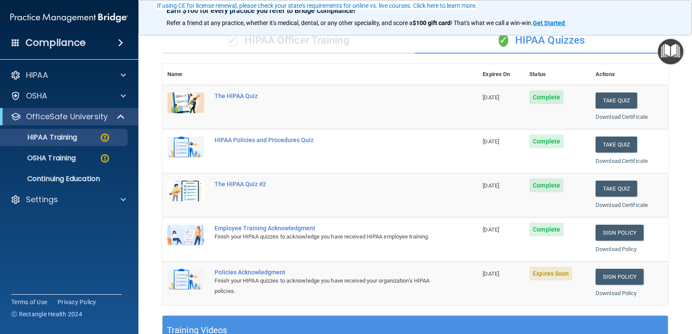
scroll to position [110, 0]
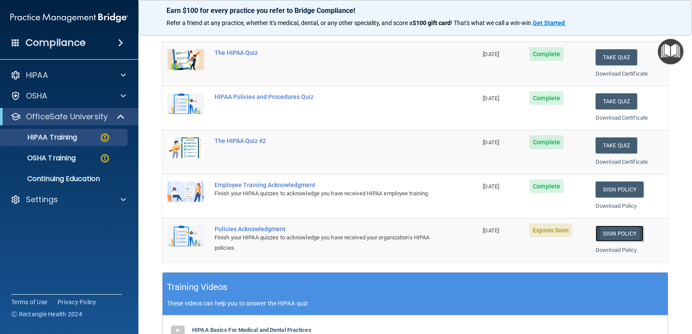
click at [617, 233] on link "Sign Policy" at bounding box center [619, 234] width 48 height 16
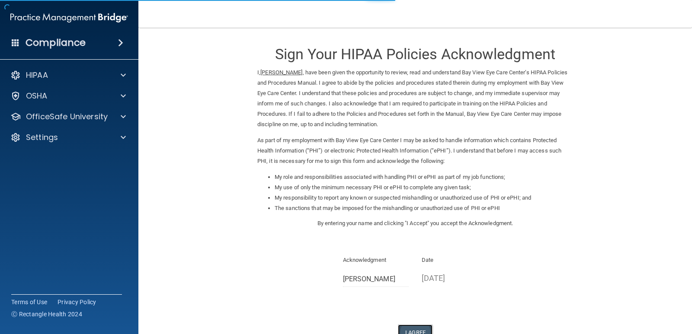
click at [413, 330] on button "I Agree" at bounding box center [415, 333] width 35 height 16
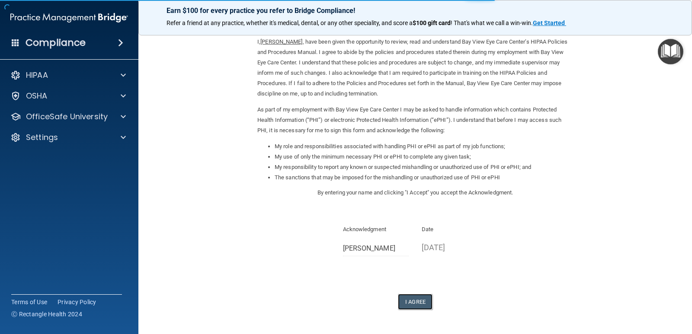
scroll to position [62, 0]
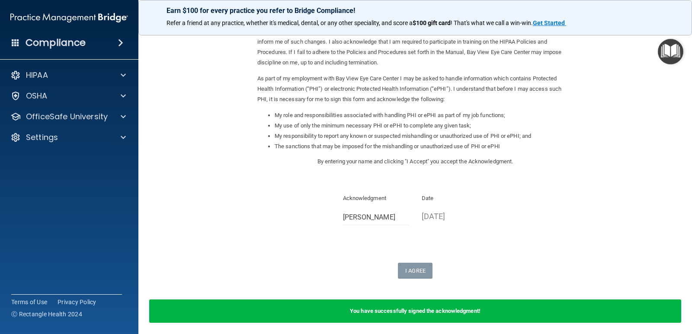
click at [672, 48] on img "Open Resource Center" at bounding box center [671, 52] width 26 height 26
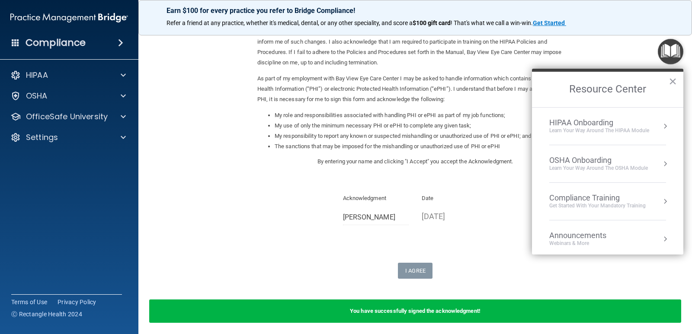
click at [598, 194] on div "Compliance Training" at bounding box center [597, 198] width 96 height 10
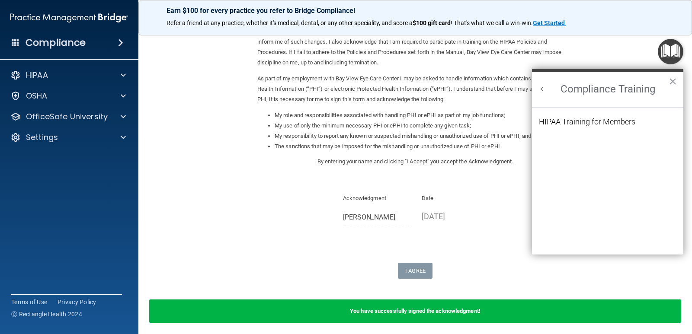
scroll to position [0, 0]
click at [605, 126] on div "HIPAA Training for Members" at bounding box center [587, 122] width 96 height 8
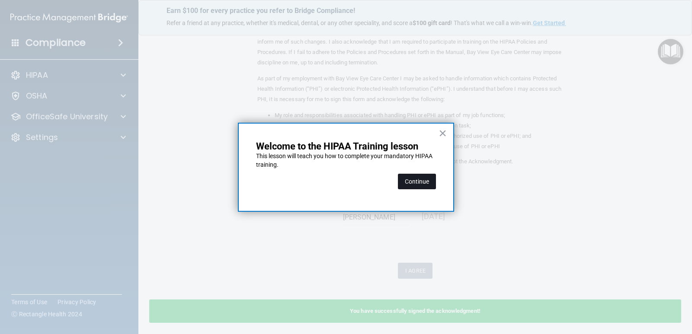
click at [430, 183] on button "Continue" at bounding box center [417, 182] width 38 height 16
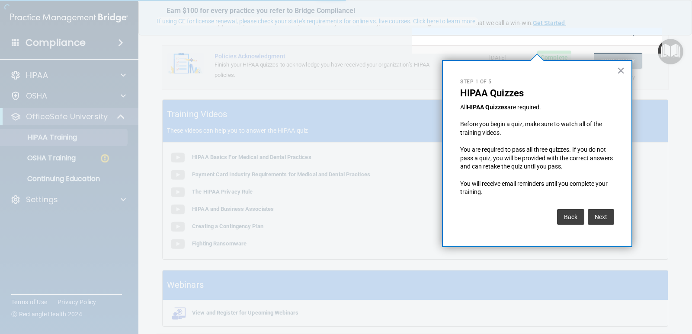
scroll to position [67, 0]
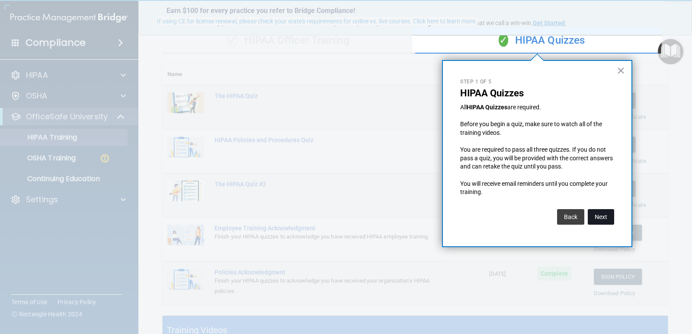
click at [604, 221] on button "Next" at bounding box center [601, 217] width 26 height 16
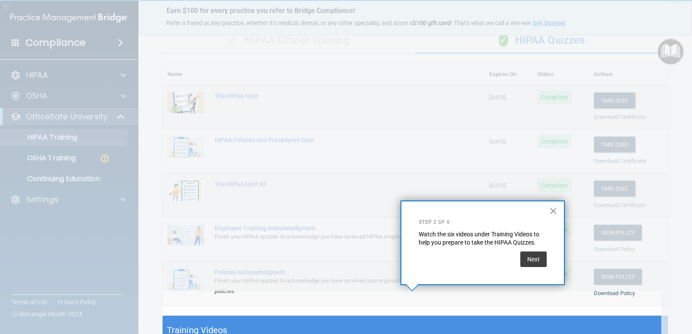
scroll to position [92, 0]
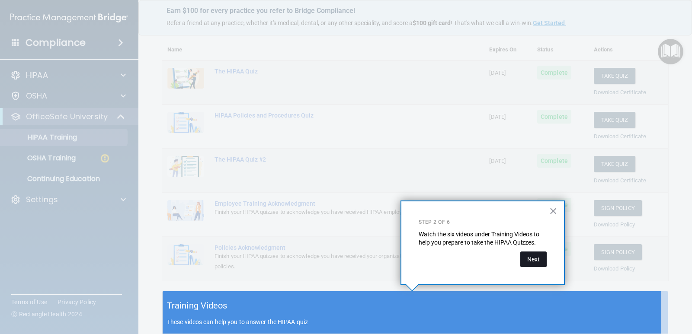
click at [527, 263] on button "Next" at bounding box center [533, 260] width 26 height 16
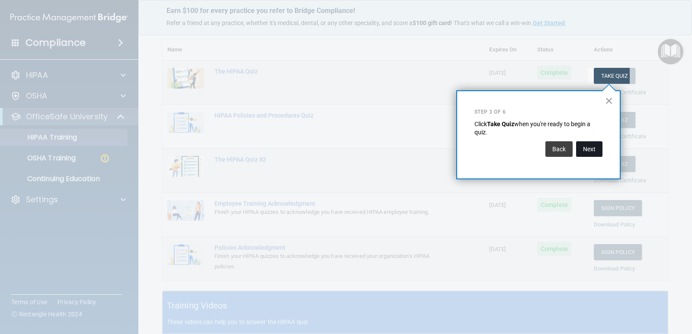
click at [586, 151] on button "Next" at bounding box center [589, 149] width 26 height 16
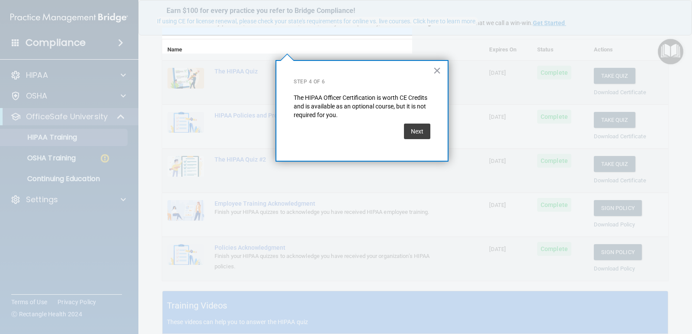
scroll to position [67, 0]
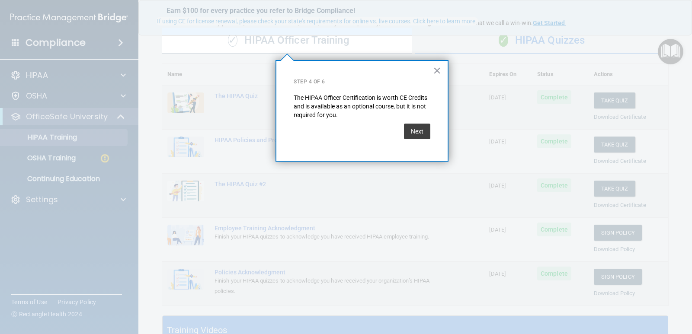
click at [412, 129] on button "Next" at bounding box center [417, 132] width 26 height 16
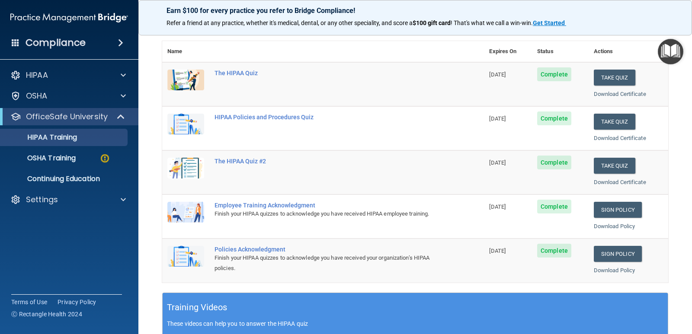
scroll to position [0, 0]
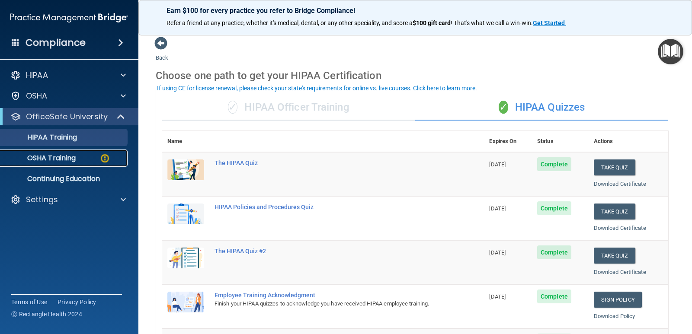
click at [96, 160] on div "OSHA Training" at bounding box center [65, 158] width 118 height 9
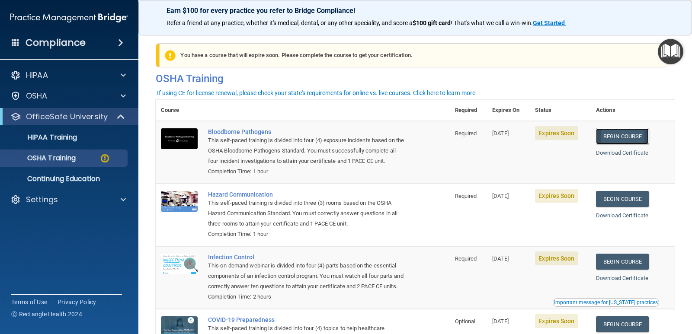
click at [619, 138] on link "Begin Course" at bounding box center [622, 136] width 53 height 16
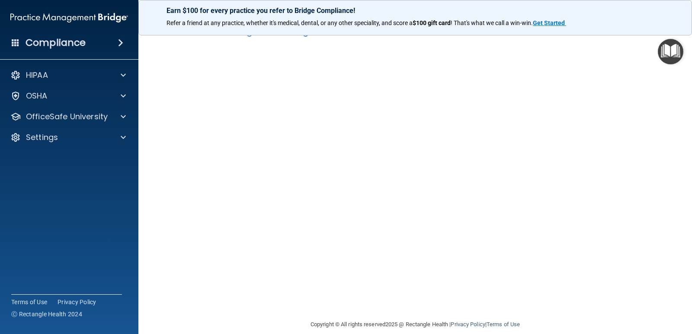
scroll to position [36, 0]
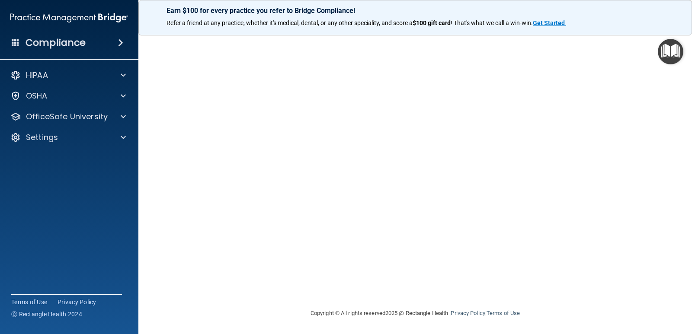
click at [670, 54] on img "Open Resource Center" at bounding box center [671, 52] width 26 height 26
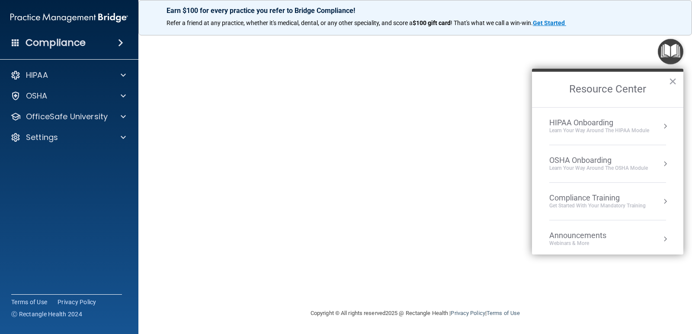
click at [591, 195] on div "Compliance Training" at bounding box center [597, 198] width 96 height 10
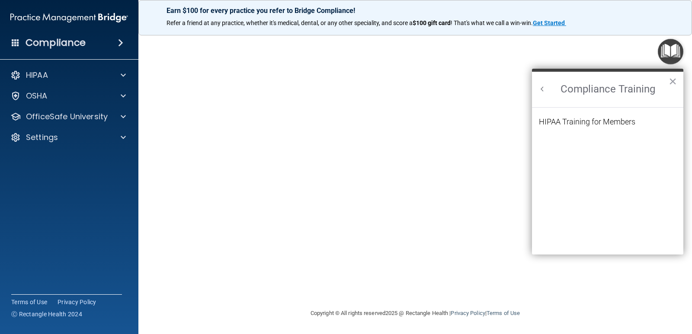
scroll to position [0, 0]
click at [674, 80] on button "×" at bounding box center [672, 81] width 8 height 14
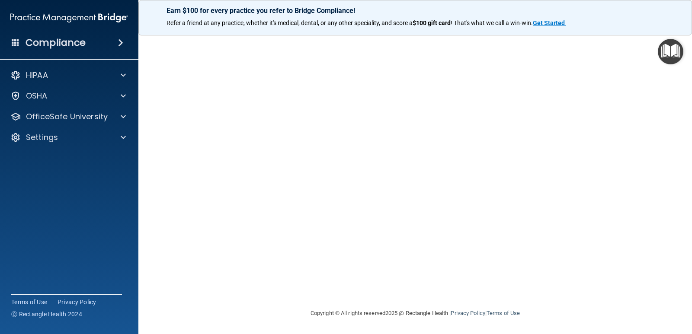
click at [666, 52] on img "Open Resource Center" at bounding box center [671, 52] width 26 height 26
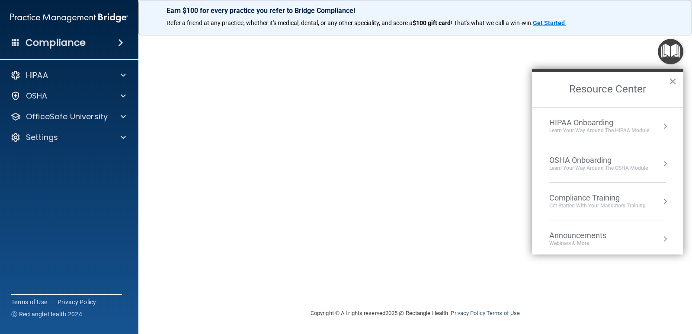
click at [630, 199] on div "Compliance Training" at bounding box center [597, 198] width 96 height 10
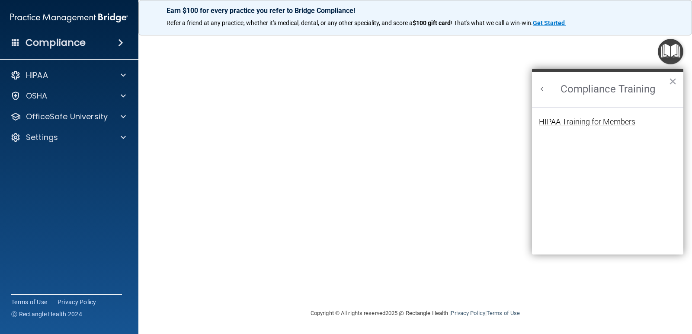
click at [623, 123] on div "HIPAA Training for Members" at bounding box center [587, 122] width 96 height 8
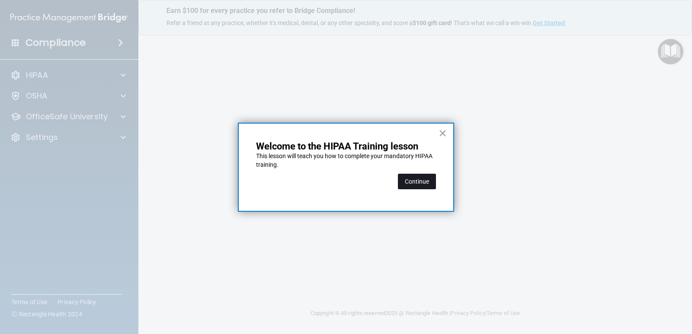
click at [409, 185] on button "Continue" at bounding box center [417, 182] width 38 height 16
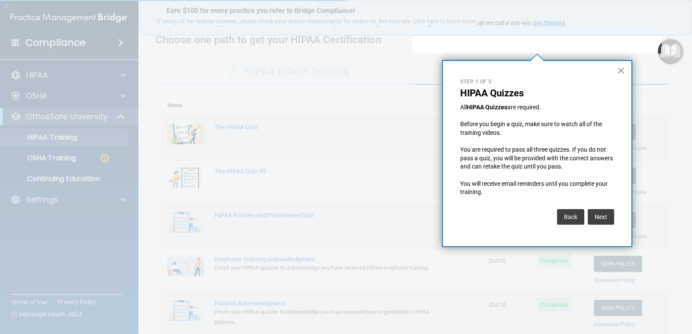
scroll to position [67, 0]
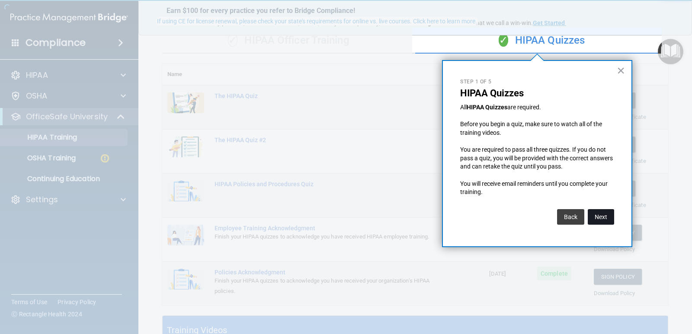
click at [610, 216] on button "Next" at bounding box center [601, 217] width 26 height 16
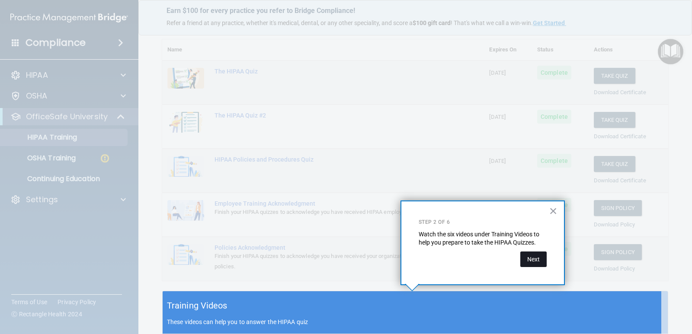
click at [538, 258] on button "Next" at bounding box center [533, 260] width 26 height 16
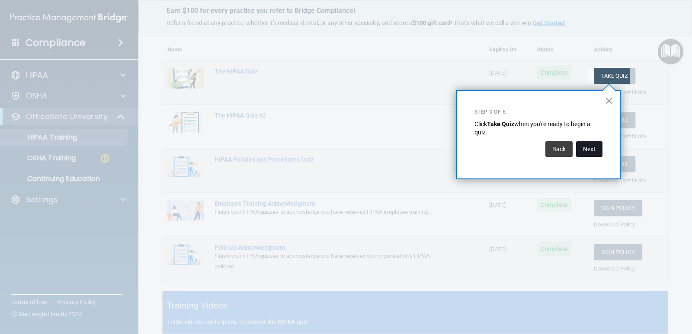
click at [585, 152] on button "Next" at bounding box center [589, 149] width 26 height 16
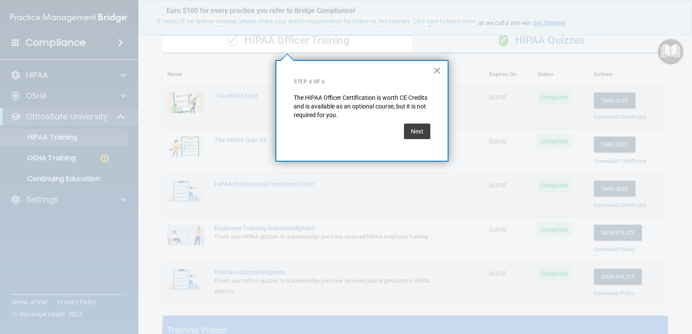
click at [416, 133] on button "Next" at bounding box center [417, 132] width 26 height 16
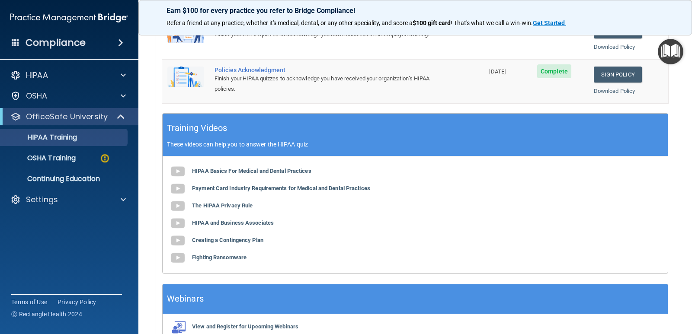
scroll to position [317, 0]
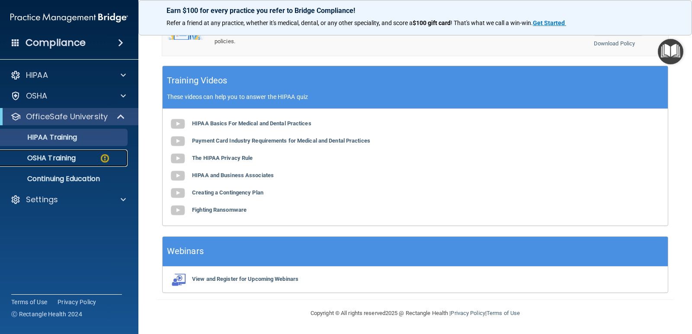
click at [76, 160] on p "OSHA Training" at bounding box center [41, 158] width 70 height 9
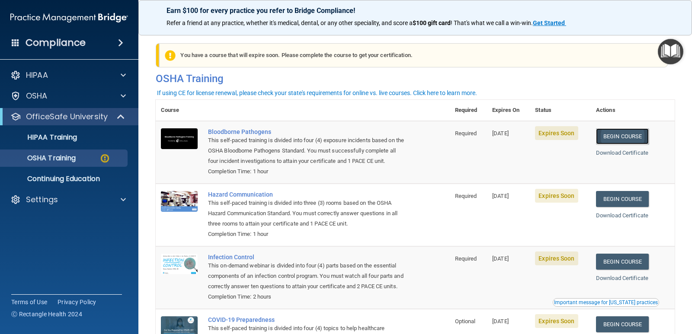
click at [610, 137] on link "Begin Course" at bounding box center [622, 136] width 53 height 16
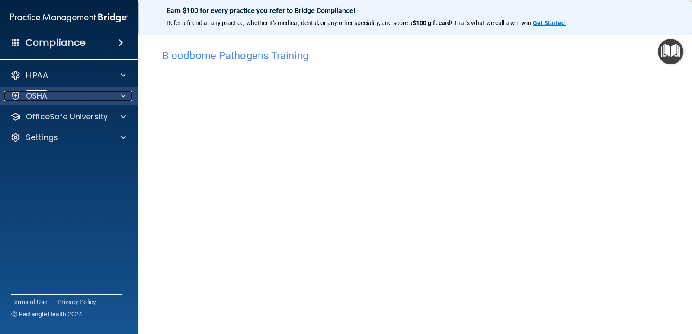
click at [121, 96] on span at bounding box center [123, 96] width 5 height 10
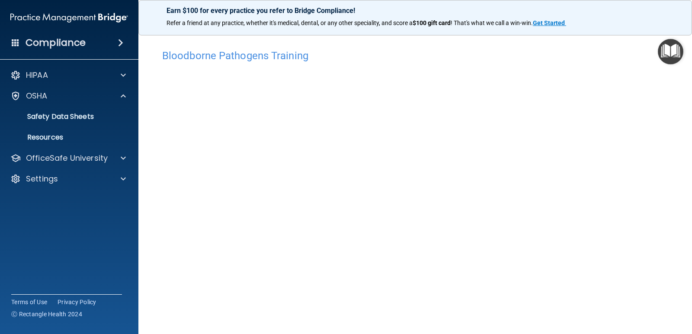
click at [670, 53] on img "Open Resource Center" at bounding box center [671, 52] width 26 height 26
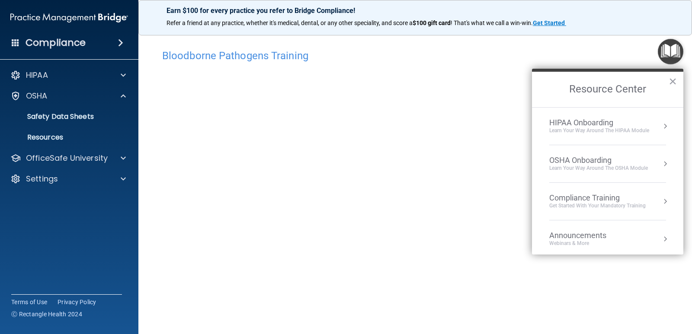
click at [583, 158] on div "OSHA Onboarding" at bounding box center [598, 161] width 99 height 10
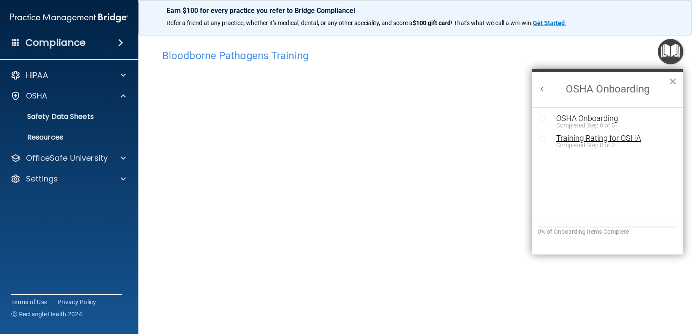
click at [588, 140] on div "Training Rating for OSHA" at bounding box center [614, 138] width 116 height 8
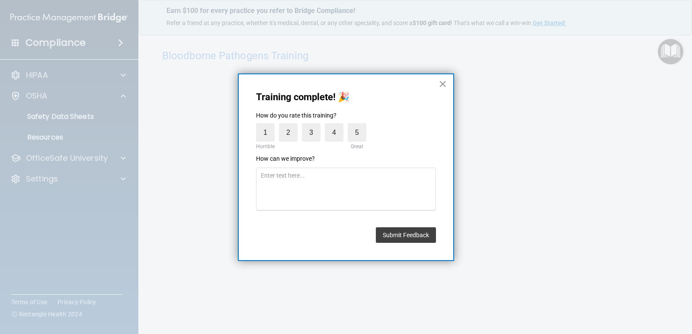
click at [443, 85] on button "×" at bounding box center [442, 84] width 8 height 14
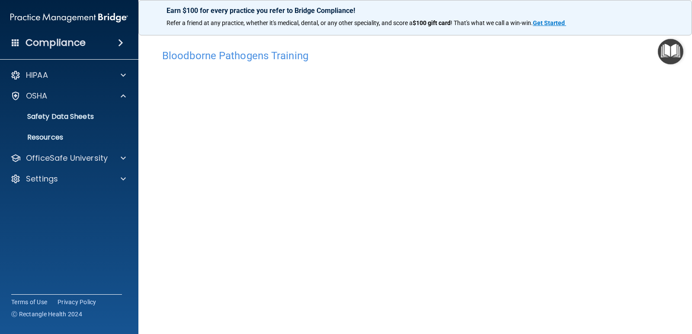
click at [669, 56] on img "Open Resource Center" at bounding box center [671, 52] width 26 height 26
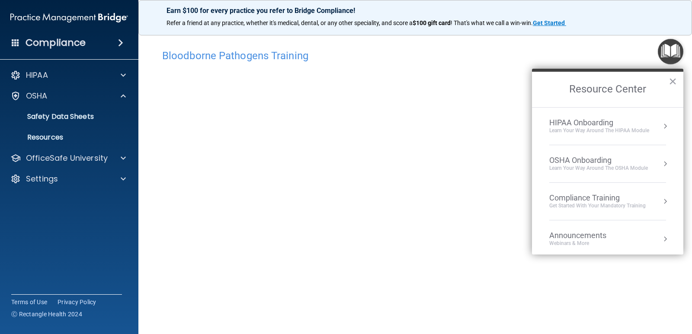
click at [585, 203] on div "Get Started with your mandatory training" at bounding box center [597, 205] width 96 height 7
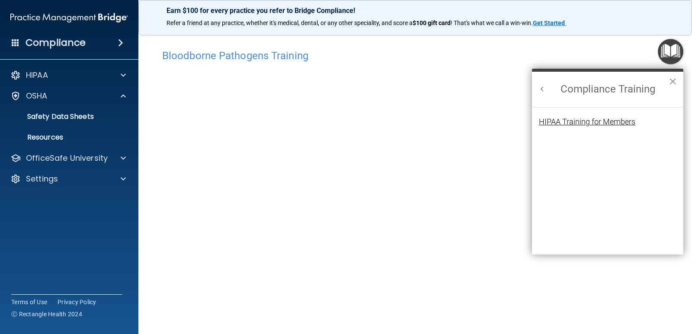
click at [606, 126] on div "HIPAA Training for Members" at bounding box center [587, 122] width 96 height 8
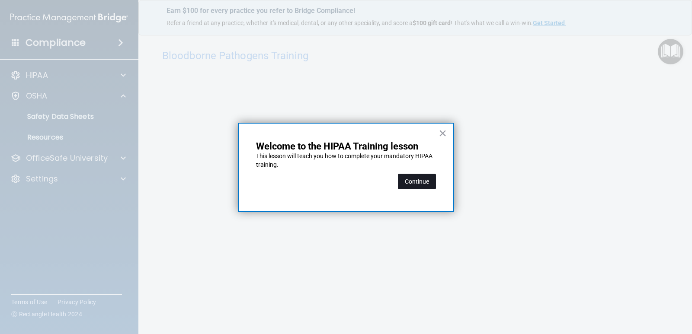
click at [422, 176] on button "Continue" at bounding box center [417, 182] width 38 height 16
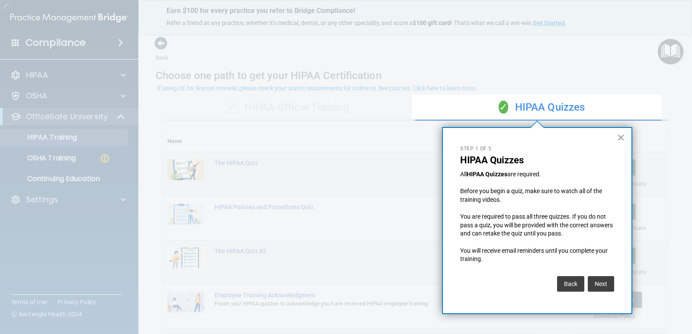
click at [66, 159] on div at bounding box center [206, 167] width 412 height 334
click at [591, 282] on button "Next" at bounding box center [601, 284] width 26 height 16
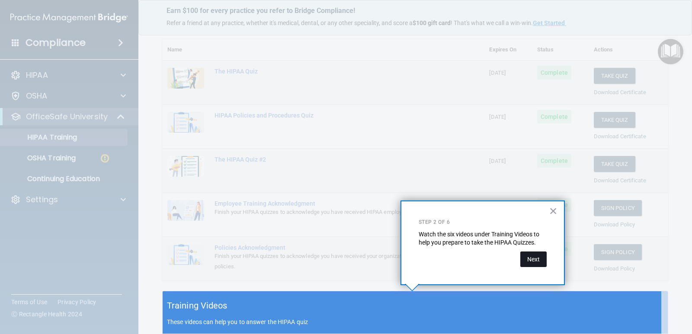
click at [538, 264] on button "Next" at bounding box center [533, 260] width 26 height 16
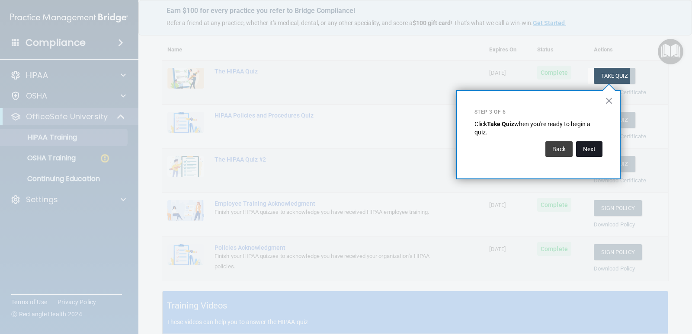
click at [591, 153] on button "Next" at bounding box center [589, 149] width 26 height 16
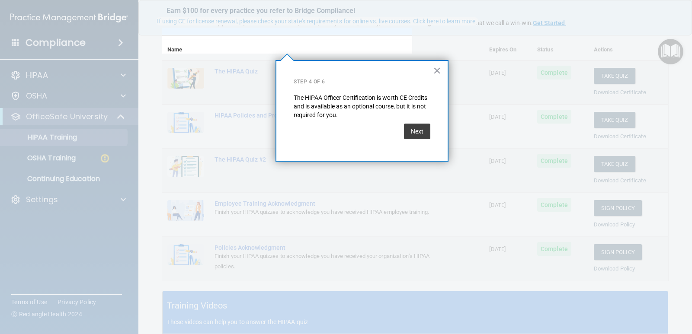
scroll to position [67, 0]
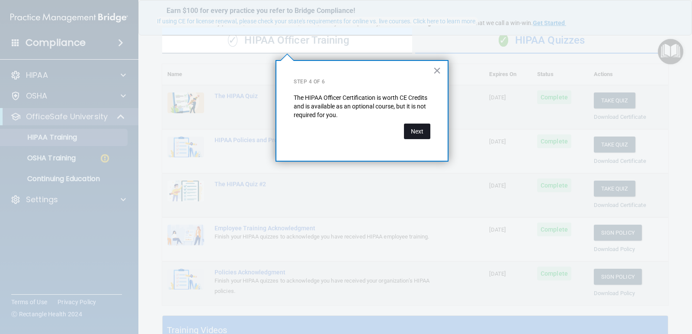
click at [407, 133] on button "Next" at bounding box center [417, 132] width 26 height 16
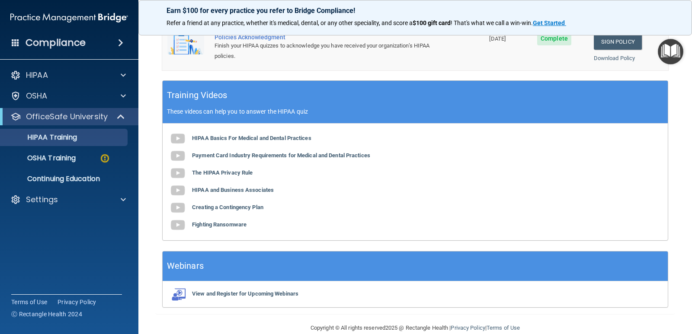
scroll to position [303, 0]
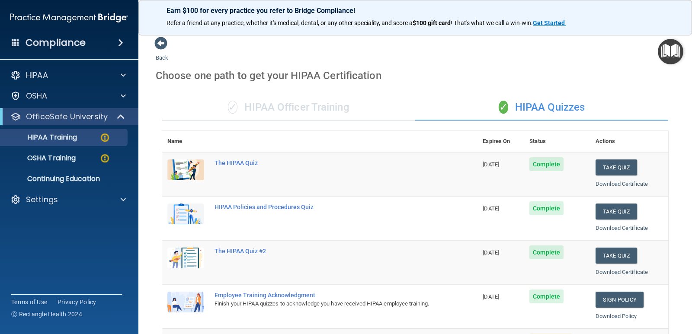
scroll to position [110, 0]
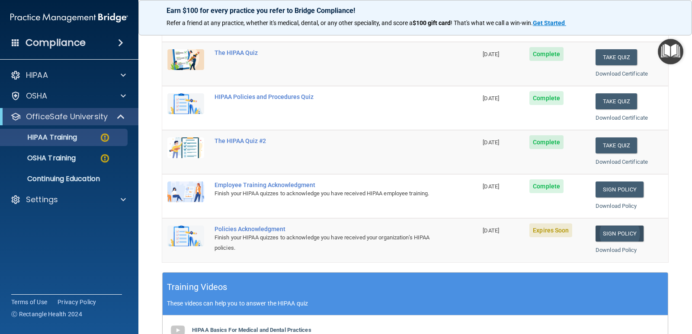
click at [615, 234] on link "Sign Policy" at bounding box center [619, 234] width 48 height 16
click at [601, 233] on link "Sign Policy" at bounding box center [619, 234] width 48 height 16
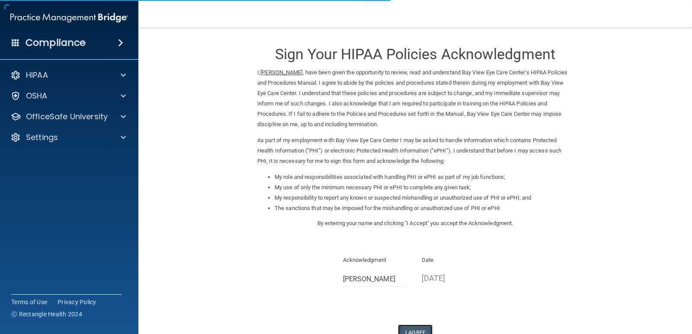
click at [419, 329] on button "I Agree" at bounding box center [415, 333] width 35 height 16
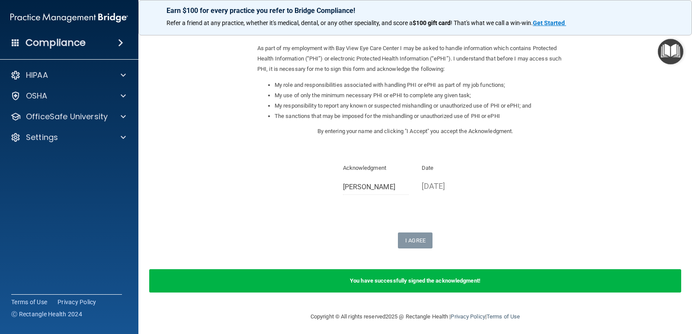
scroll to position [96, 0]
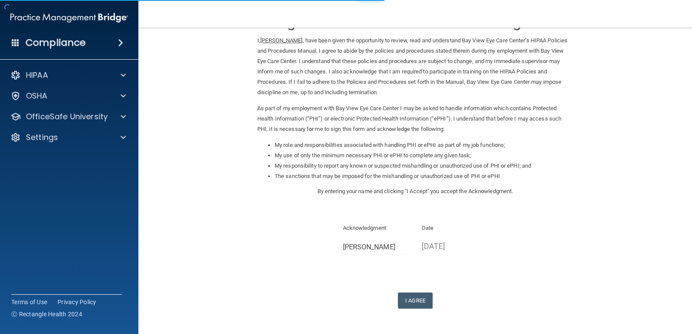
scroll to position [62, 0]
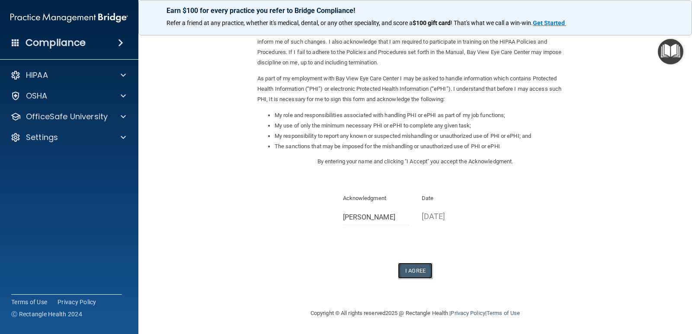
click at [419, 269] on button "I Agree" at bounding box center [415, 271] width 35 height 16
